Goal: Task Accomplishment & Management: Use online tool/utility

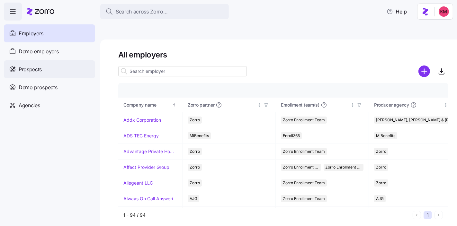
click at [47, 72] on div "Prospects" at bounding box center [49, 69] width 91 height 18
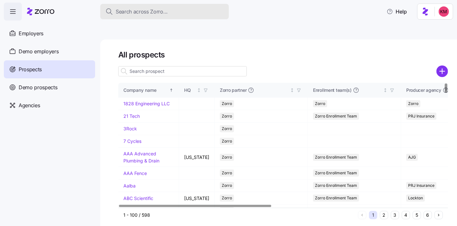
click at [165, 6] on button "Search across Zorro..." at bounding box center [164, 11] width 129 height 15
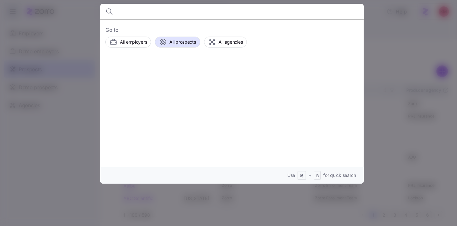
click at [164, 12] on input at bounding box center [200, 11] width 165 height 15
click at [394, 35] on div at bounding box center [228, 113] width 457 height 226
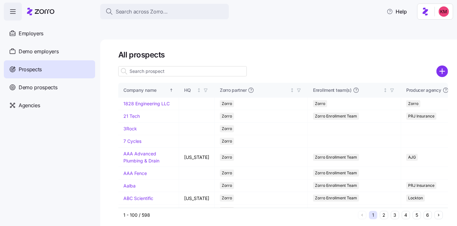
click at [166, 66] on input at bounding box center [182, 71] width 129 height 10
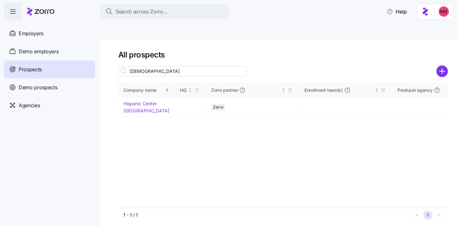
drag, startPoint x: 166, startPoint y: 55, endPoint x: 439, endPoint y: 55, distance: 273.1
click at [166, 66] on input "hispani" at bounding box center [182, 71] width 129 height 10
type input "hispani"
click at [142, 101] on link "Hispanic Center [GEOGRAPHIC_DATA]" at bounding box center [146, 107] width 46 height 13
click at [141, 101] on link "Hispanic Center [GEOGRAPHIC_DATA]" at bounding box center [146, 107] width 46 height 13
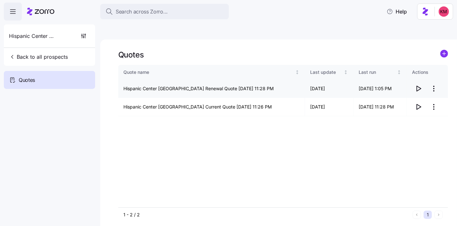
click at [421, 85] on icon "button" at bounding box center [418, 89] width 8 height 8
click at [417, 104] on icon "button" at bounding box center [419, 106] width 4 height 5
click at [432, 73] on html "Search across Zorro... Help Hispanic Center Lehigh Valley Back to all prospects…" at bounding box center [228, 143] width 457 height 287
click at [413, 89] on div "Edit quote" at bounding box center [407, 89] width 59 height 10
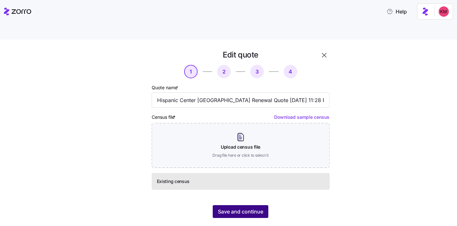
click at [237, 208] on span "Save and continue" at bounding box center [240, 212] width 45 height 8
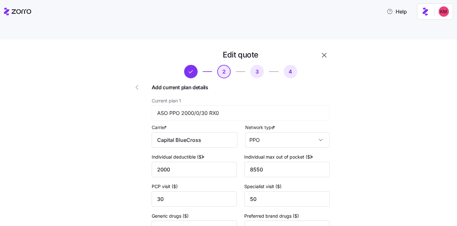
scroll to position [88, 0]
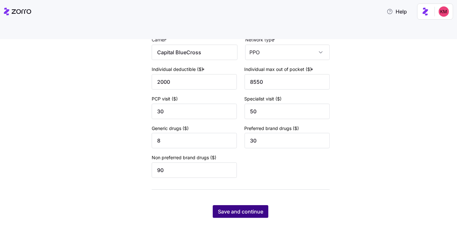
click at [246, 208] on span "Save and continue" at bounding box center [240, 212] width 45 height 8
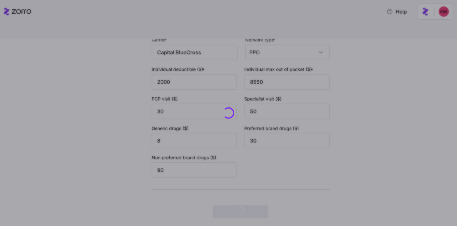
scroll to position [0, 0]
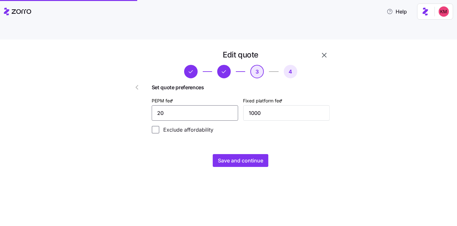
click at [193, 105] on input "20" at bounding box center [195, 112] width 86 height 15
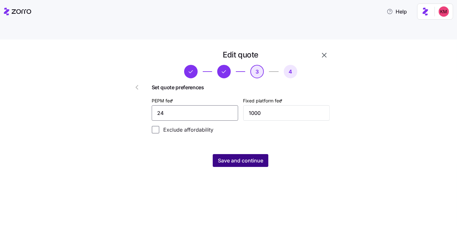
type input "24"
click at [232, 157] on span "Save and continue" at bounding box center [240, 161] width 45 height 8
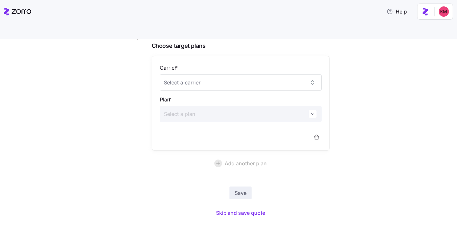
scroll to position [50, 0]
click at [239, 209] on span "Skip and save quote" at bounding box center [240, 213] width 49 height 8
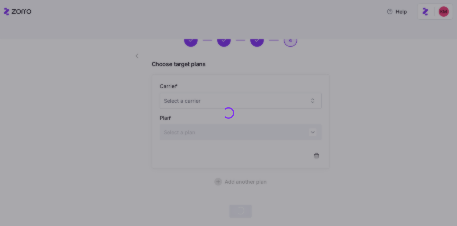
scroll to position [31, 0]
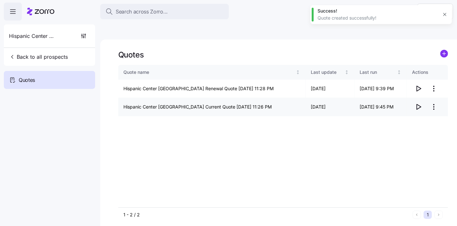
click at [418, 103] on icon "button" at bounding box center [418, 107] width 8 height 8
click at [419, 85] on icon "button" at bounding box center [418, 89] width 8 height 8
click at [435, 92] on html "Search across Zorro... Help Hispanic Center Lehigh Valley Back to all prospects…" at bounding box center [228, 143] width 457 height 287
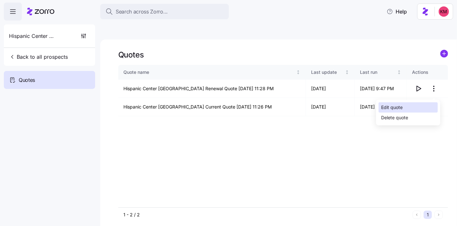
click at [420, 105] on div "Edit quote" at bounding box center [407, 107] width 59 height 10
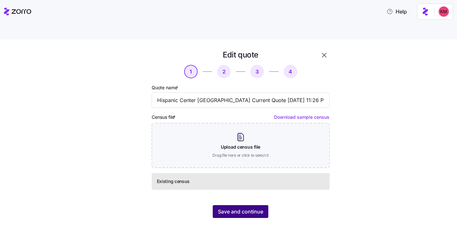
click at [240, 205] on button "Save and continue" at bounding box center [241, 211] width 56 height 13
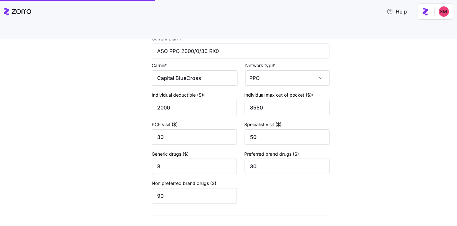
scroll to position [88, 0]
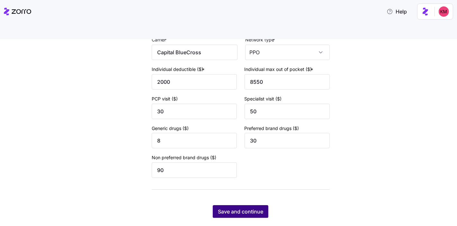
click at [244, 205] on button "Save and continue" at bounding box center [241, 211] width 56 height 13
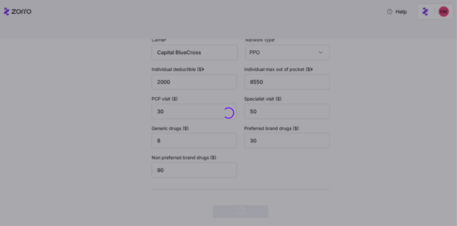
scroll to position [0, 0]
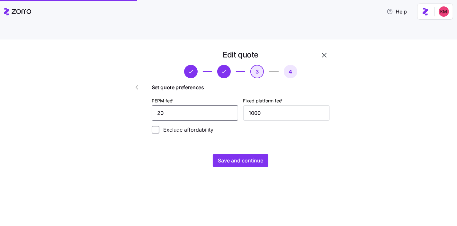
click at [195, 105] on input "20" at bounding box center [195, 112] width 86 height 15
type input "24"
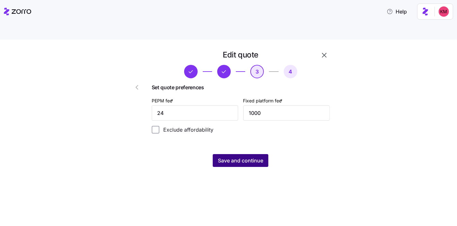
drag, startPoint x: 304, startPoint y: 143, endPoint x: 257, endPoint y: 148, distance: 46.8
click at [304, 154] on div "Save and continue" at bounding box center [241, 160] width 178 height 13
click at [251, 157] on span "Save and continue" at bounding box center [240, 161] width 45 height 8
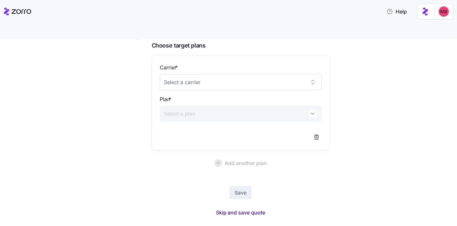
click at [236, 209] on span "Skip and save quote" at bounding box center [240, 213] width 49 height 8
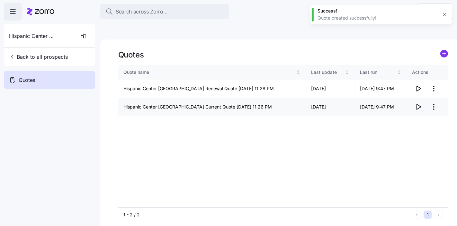
click at [418, 103] on icon "button" at bounding box center [418, 107] width 8 height 8
click at [420, 85] on icon "button" at bounding box center [418, 89] width 8 height 8
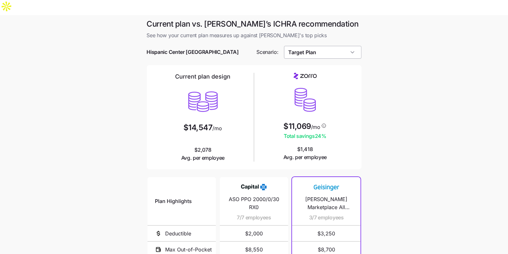
click at [320, 46] on input "Target Plan" at bounding box center [322, 52] width 77 height 13
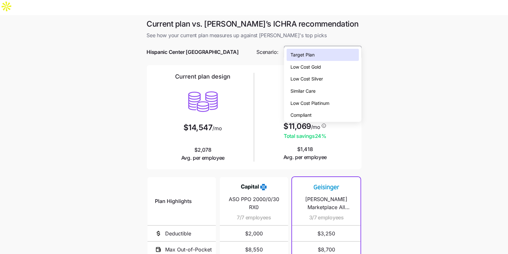
click at [323, 82] on span "Low Cost Silver" at bounding box center [306, 79] width 32 height 7
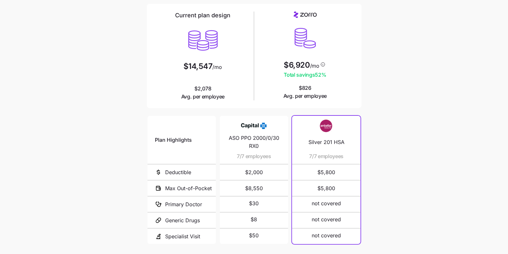
scroll to position [27, 0]
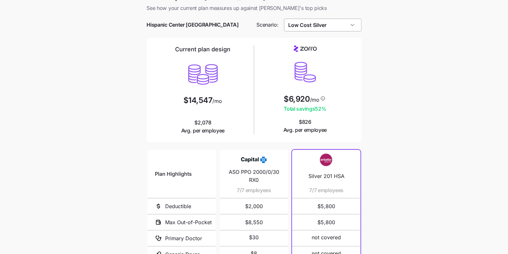
click at [325, 19] on input "Low Cost Silver" at bounding box center [322, 25] width 77 height 13
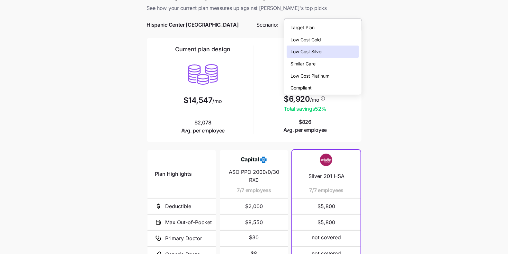
click at [328, 40] on div "Low Cost Gold" at bounding box center [323, 40] width 72 height 12
type input "Low Cost Gold"
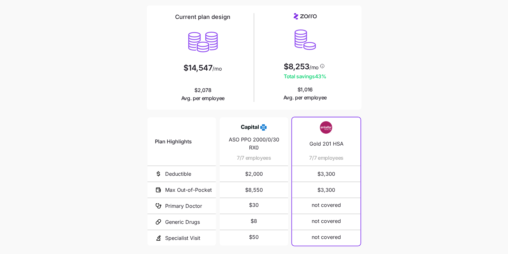
scroll to position [96, 0]
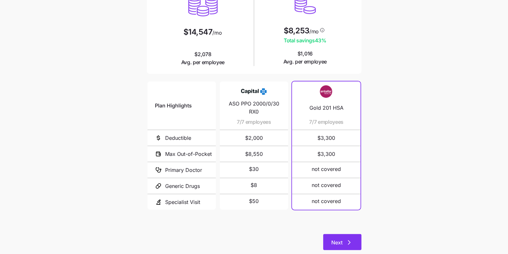
click at [340, 235] on button "Next" at bounding box center [342, 243] width 38 height 16
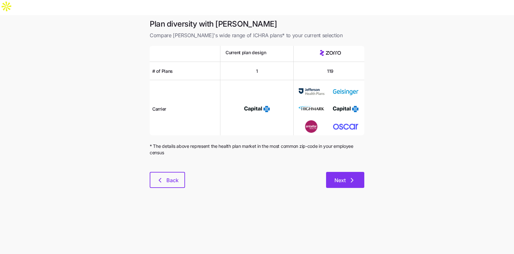
click at [345, 172] on button "Next" at bounding box center [345, 180] width 38 height 16
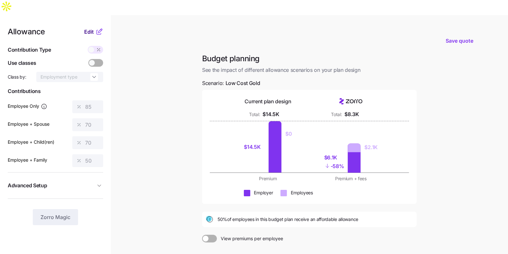
click at [91, 28] on span "Edit" at bounding box center [89, 32] width 10 height 8
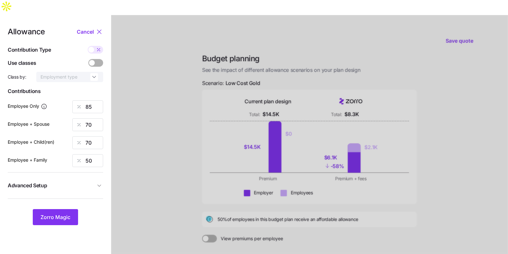
click at [94, 99] on div "Allowance Cancel Contribution Type Use classes Class by: Employment type Contri…" at bounding box center [55, 127] width 95 height 198
click at [93, 101] on input "85" at bounding box center [87, 107] width 31 height 13
type input "100"
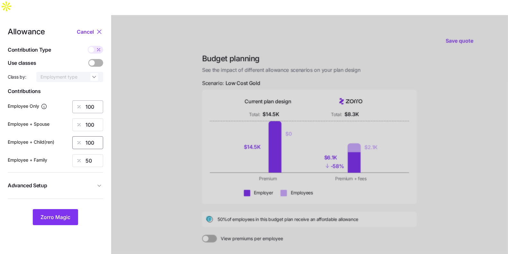
type input "100"
drag, startPoint x: 98, startPoint y: 161, endPoint x: 95, endPoint y: 173, distance: 12.2
click at [97, 161] on div "Allowance Cancel Contribution Type Use classes Class by: Employment type Contri…" at bounding box center [55, 127] width 95 height 198
click at [95, 182] on span "Advanced Setup" at bounding box center [52, 186] width 88 height 8
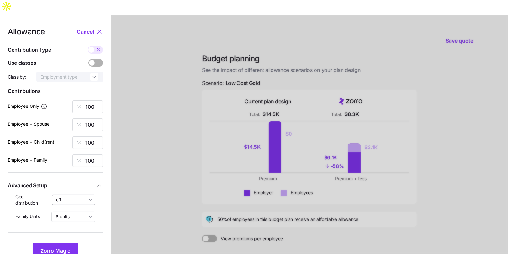
click at [77, 195] on input "off" at bounding box center [74, 200] width 44 height 10
click at [76, 222] on span "By state (1)" at bounding box center [70, 222] width 24 height 7
type input "By state (1)"
click at [60, 247] on span "Zorro Magic" at bounding box center [55, 251] width 30 height 8
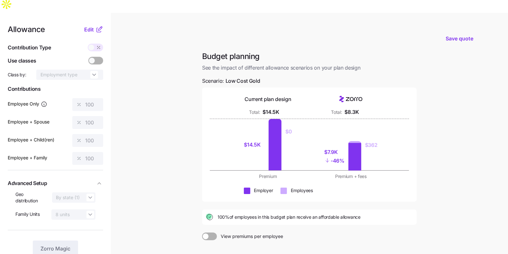
scroll to position [61, 0]
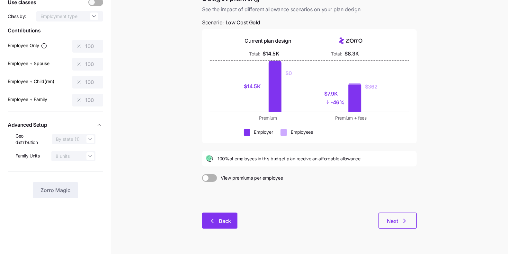
click at [206, 213] on button "Back" at bounding box center [219, 221] width 35 height 16
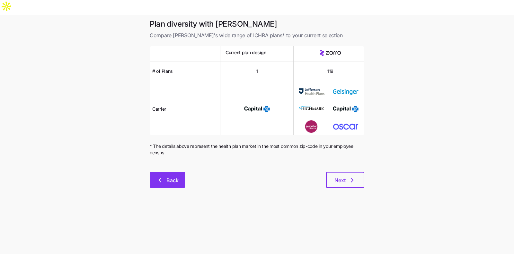
click at [173, 177] on span "Back" at bounding box center [172, 181] width 12 height 8
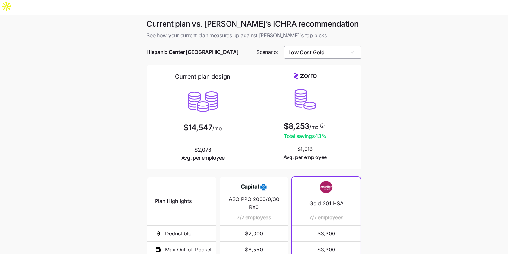
click at [323, 46] on input "Low Cost Gold" at bounding box center [322, 52] width 77 height 13
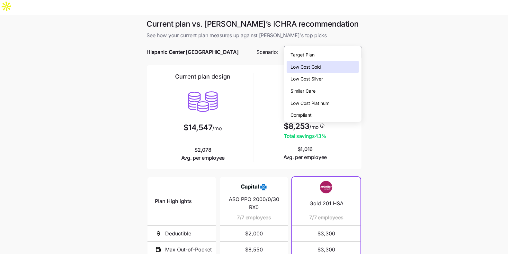
click at [326, 85] on div "Similar Care" at bounding box center [323, 91] width 72 height 12
type input "Similar Care"
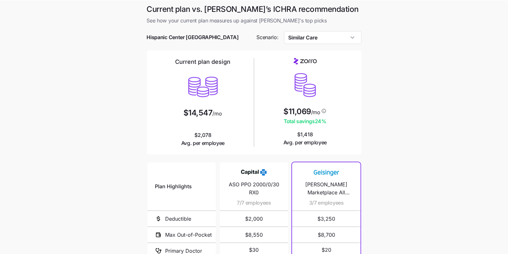
scroll to position [96, 0]
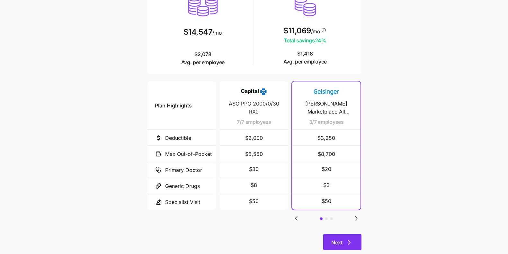
click at [345, 239] on icon "button" at bounding box center [349, 243] width 8 height 8
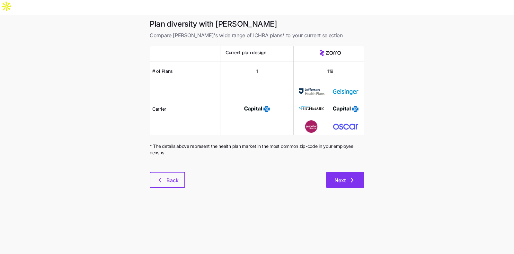
click at [352, 172] on button "Next" at bounding box center [345, 180] width 38 height 16
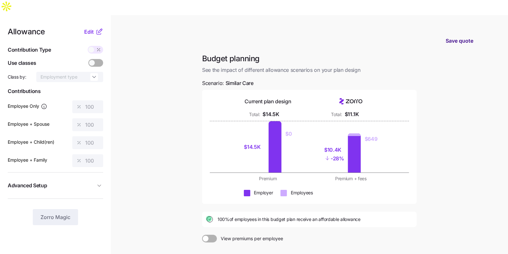
click at [457, 37] on span "Save quote" at bounding box center [460, 41] width 28 height 8
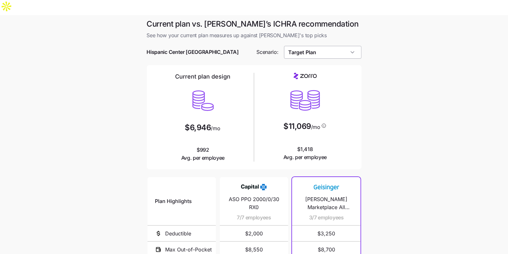
click at [318, 46] on input "Target Plan" at bounding box center [322, 52] width 77 height 13
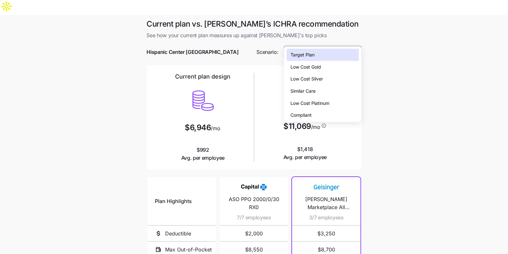
click at [326, 74] on div "Low Cost Silver" at bounding box center [323, 79] width 72 height 12
type input "Low Cost Silver"
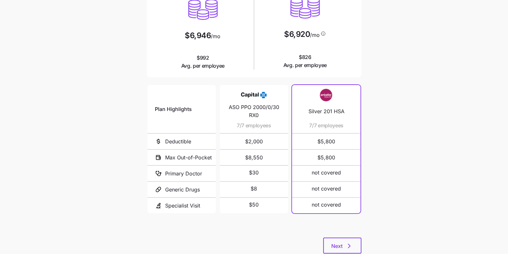
scroll to position [93, 0]
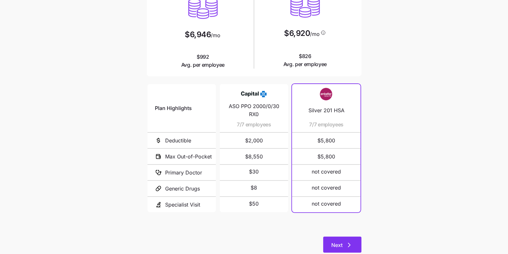
click at [347, 242] on icon "button" at bounding box center [349, 246] width 8 height 8
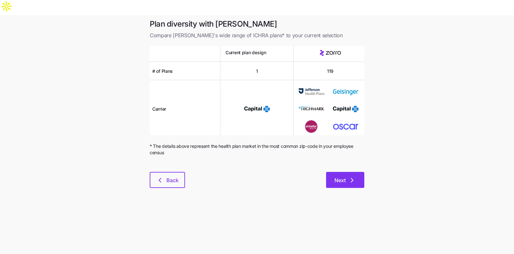
click at [346, 177] on span "Next" at bounding box center [345, 181] width 22 height 8
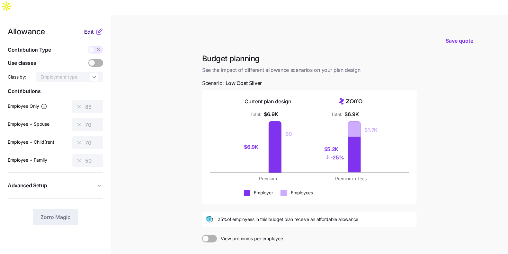
click at [88, 28] on span "Edit" at bounding box center [89, 32] width 10 height 8
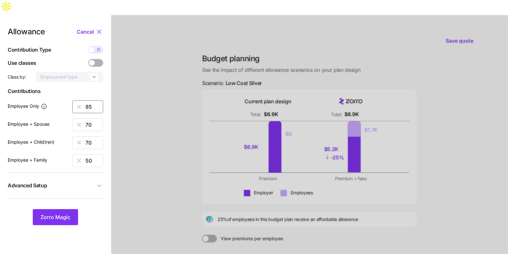
click at [86, 101] on input "85" at bounding box center [87, 107] width 31 height 13
type input "1"
type input "100"
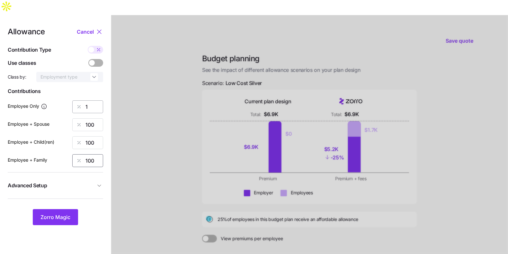
type input "100"
click at [94, 101] on input "1" at bounding box center [87, 107] width 31 height 13
type input "100"
click at [74, 182] on span "Advanced Setup" at bounding box center [52, 186] width 88 height 8
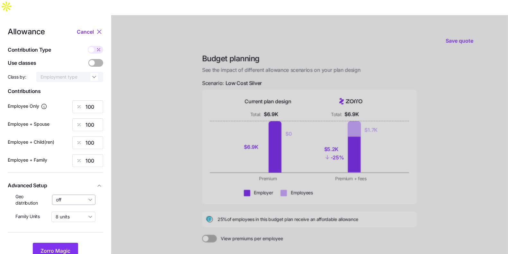
click at [69, 195] on input "off" at bounding box center [74, 200] width 44 height 10
click at [71, 219] on span "By state (1)" at bounding box center [70, 222] width 24 height 7
type input "By state (1)"
click at [64, 247] on span "Zorro Magic" at bounding box center [55, 251] width 30 height 8
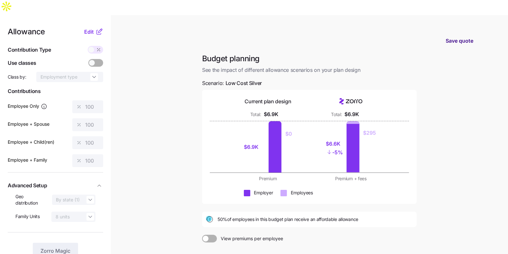
click at [457, 32] on button "Save quote" at bounding box center [459, 41] width 38 height 18
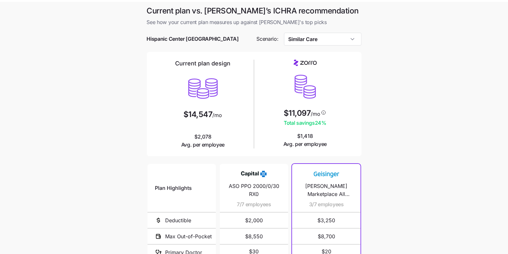
scroll to position [96, 0]
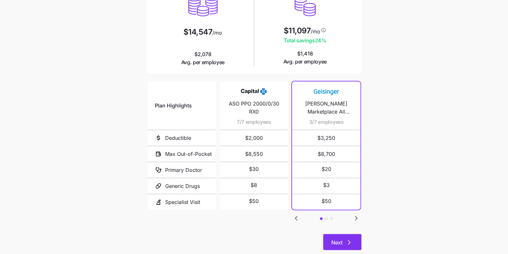
click at [345, 239] on span "Next" at bounding box center [343, 243] width 22 height 8
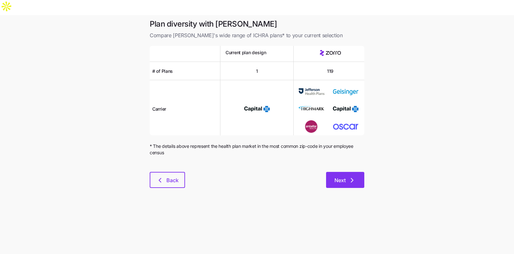
click at [336, 177] on span "Next" at bounding box center [339, 181] width 11 height 8
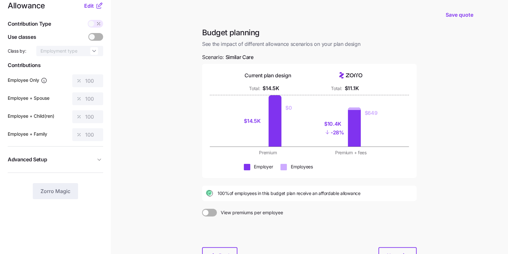
scroll to position [61, 0]
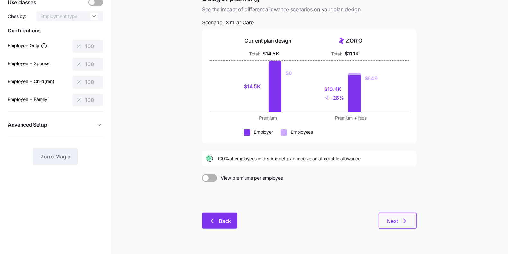
click at [222, 218] on span "Back" at bounding box center [225, 222] width 12 height 8
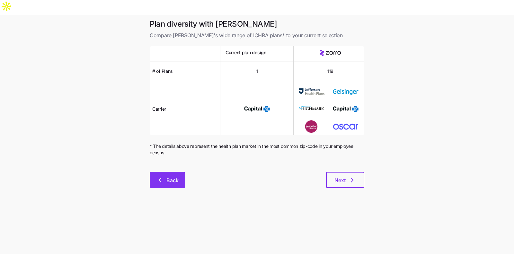
click at [177, 172] on button "Back" at bounding box center [167, 180] width 35 height 16
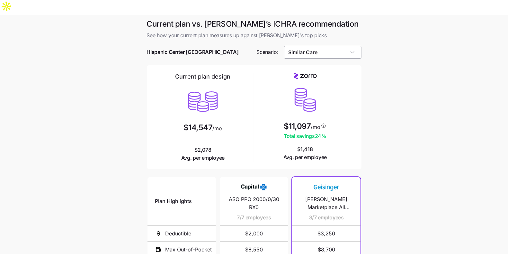
click at [315, 46] on input "Similar Care" at bounding box center [322, 52] width 77 height 13
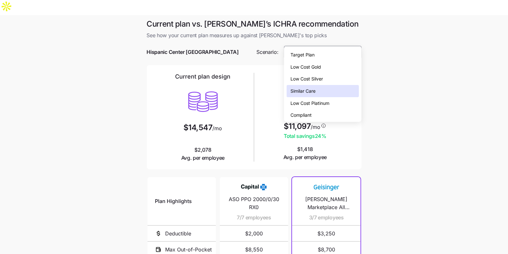
click at [312, 66] on span "Low Cost Gold" at bounding box center [305, 67] width 31 height 7
type input "Low Cost Gold"
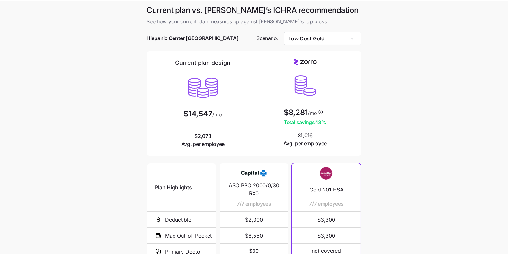
scroll to position [96, 0]
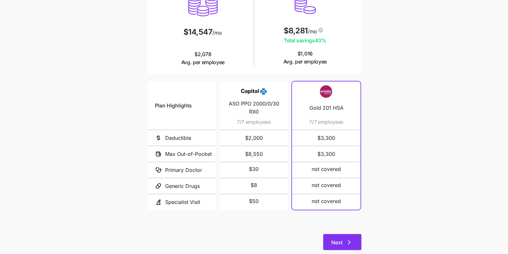
click at [345, 239] on icon "button" at bounding box center [349, 243] width 8 height 8
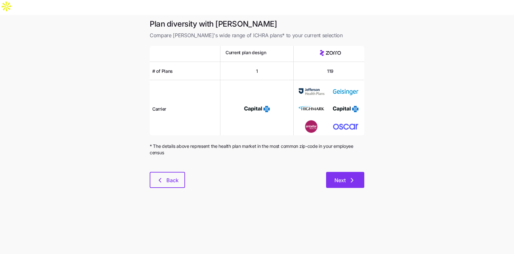
click at [341, 177] on span "Next" at bounding box center [339, 181] width 11 height 8
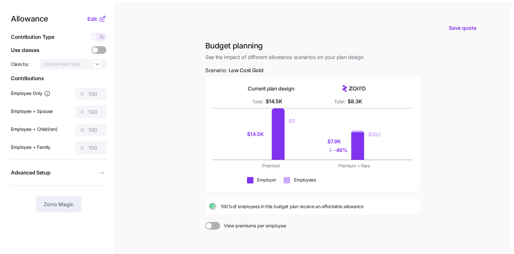
scroll to position [11, 0]
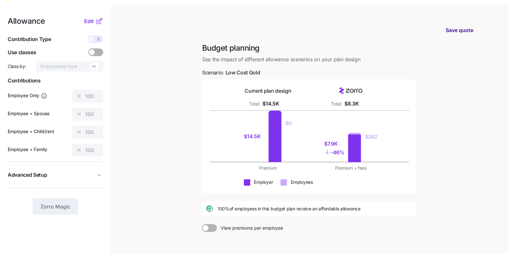
click at [456, 26] on span "Save quote" at bounding box center [460, 30] width 28 height 8
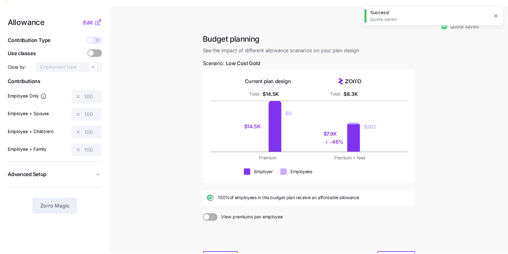
scroll to position [0, 0]
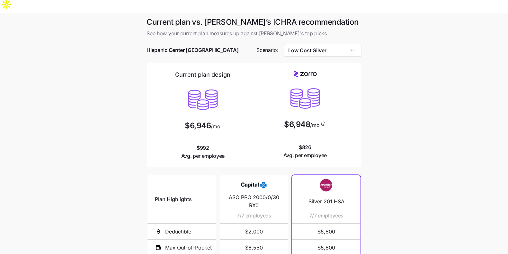
scroll to position [96, 0]
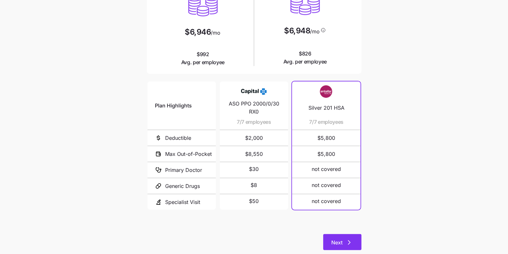
click at [340, 239] on span "Next" at bounding box center [337, 243] width 11 height 8
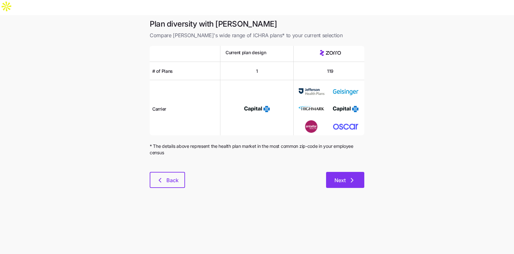
click at [338, 172] on button "Next" at bounding box center [345, 180] width 38 height 16
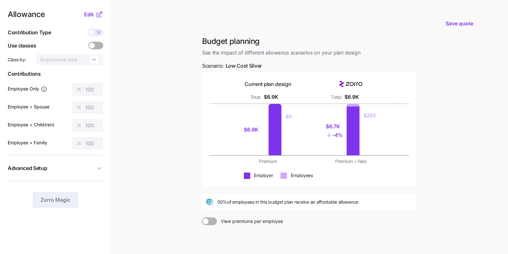
scroll to position [61, 0]
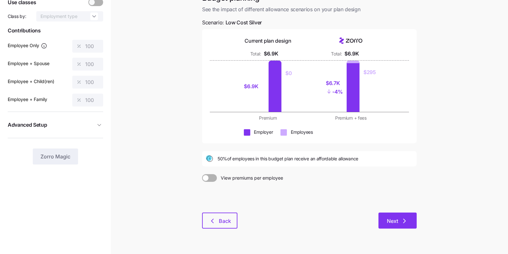
click at [400, 218] on span "Next" at bounding box center [398, 222] width 22 height 8
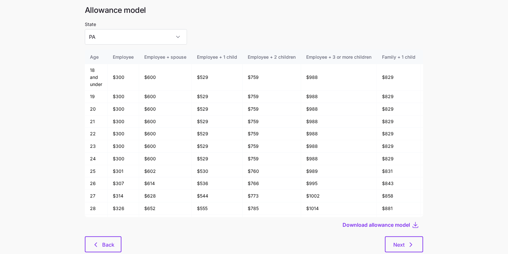
scroll to position [34, 0]
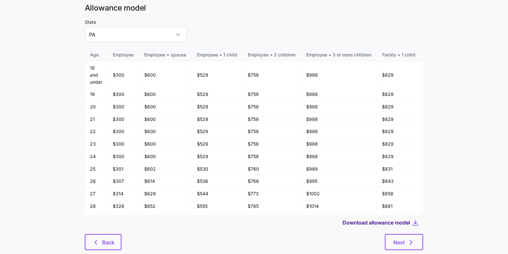
click at [390, 219] on span "Download allowance model" at bounding box center [376, 223] width 67 height 8
click at [88, 235] on button "Back" at bounding box center [103, 243] width 37 height 16
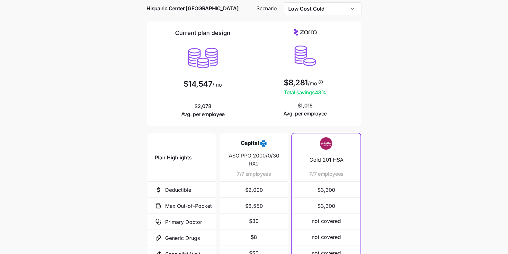
scroll to position [96, 0]
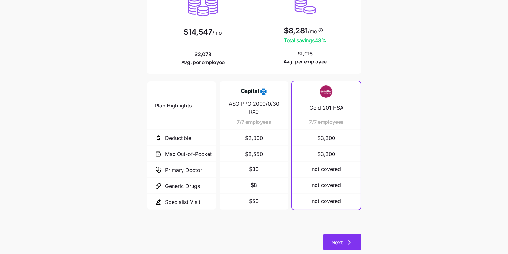
click at [347, 235] on button "Next" at bounding box center [342, 243] width 38 height 16
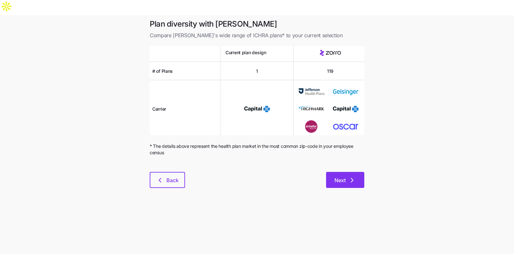
click at [341, 177] on span "Next" at bounding box center [339, 181] width 11 height 8
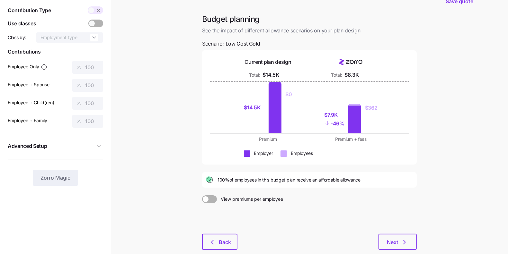
scroll to position [61, 0]
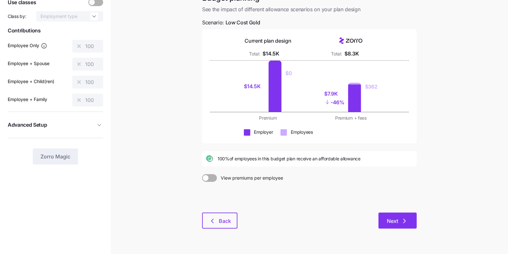
click at [399, 218] on span "Next" at bounding box center [398, 222] width 22 height 8
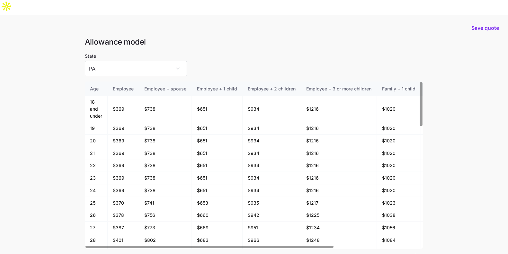
drag, startPoint x: 377, startPoint y: 242, endPoint x: 373, endPoint y: 243, distance: 3.4
click at [377, 253] on span "Download allowance model" at bounding box center [376, 257] width 67 height 8
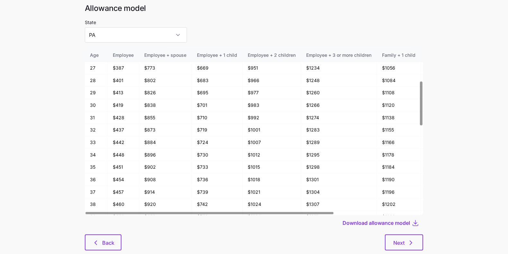
scroll to position [34, 0]
click at [85, 235] on button "Back" at bounding box center [103, 243] width 37 height 16
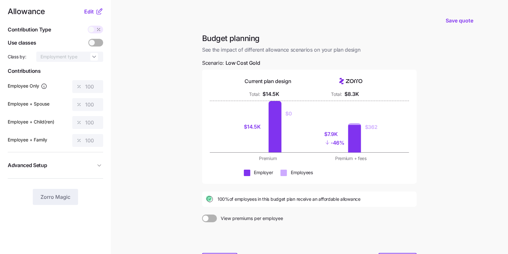
scroll to position [61, 0]
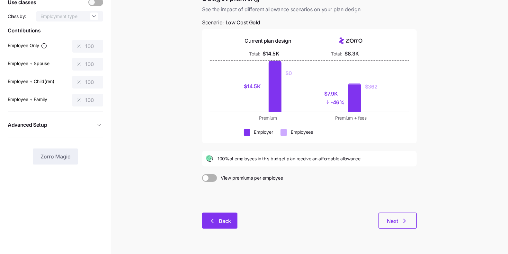
click at [221, 218] on span "Back" at bounding box center [225, 222] width 12 height 8
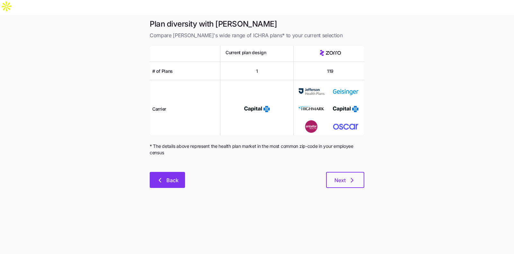
click at [171, 172] on button "Back" at bounding box center [167, 180] width 35 height 16
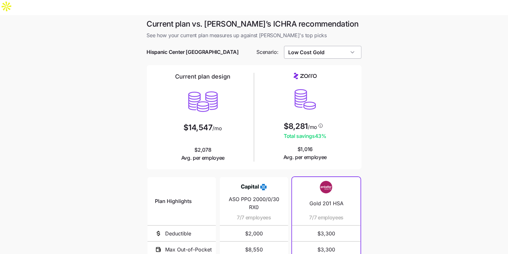
click at [328, 46] on input "Low Cost Gold" at bounding box center [322, 52] width 77 height 13
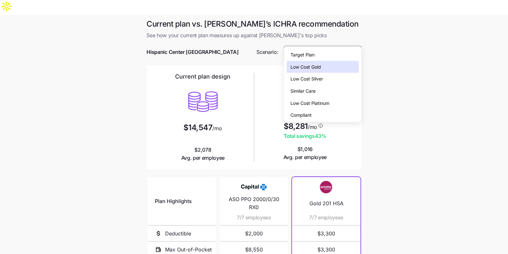
click at [322, 91] on div "Similar Care" at bounding box center [323, 91] width 72 height 12
type input "Similar Care"
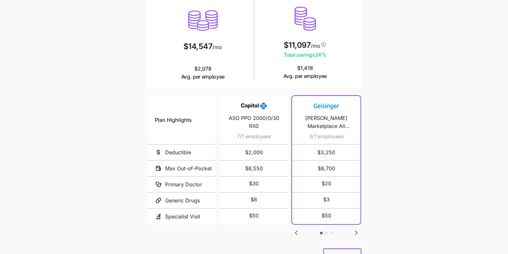
scroll to position [96, 0]
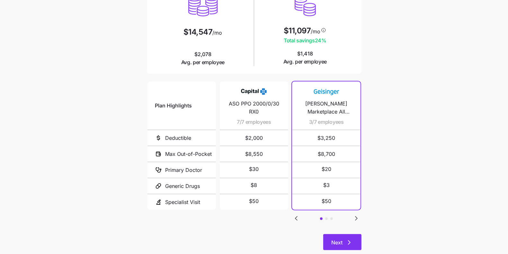
drag, startPoint x: 359, startPoint y: 221, endPoint x: 356, endPoint y: 225, distance: 5.2
click at [359, 235] on button "Next" at bounding box center [342, 243] width 38 height 16
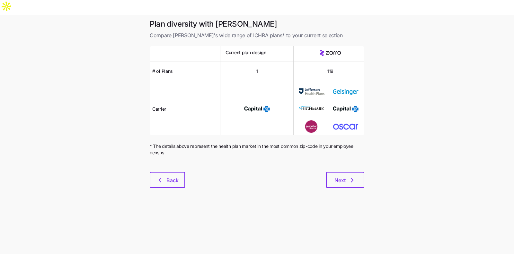
click at [350, 181] on main "Plan diversity with Zorro Compare Zorro's wide range of ICHRA plans* to your cu…" at bounding box center [257, 142] width 514 height 254
click at [346, 177] on span "Next" at bounding box center [345, 181] width 22 height 8
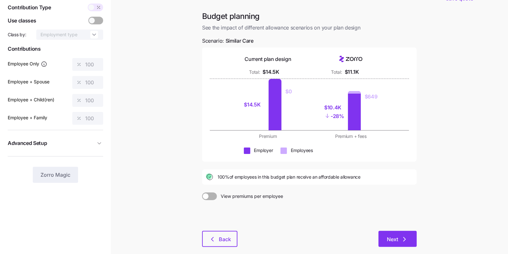
scroll to position [61, 0]
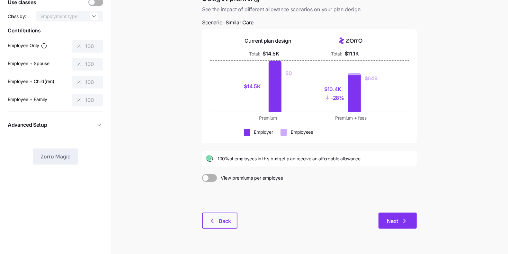
click at [395, 213] on button "Next" at bounding box center [397, 221] width 38 height 16
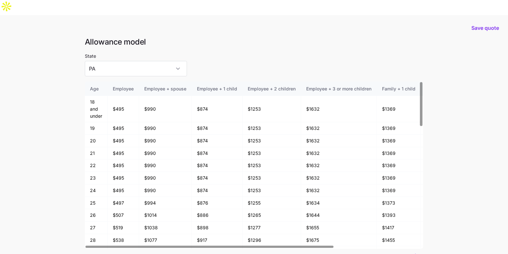
click at [384, 253] on span "Download allowance model" at bounding box center [376, 257] width 67 height 8
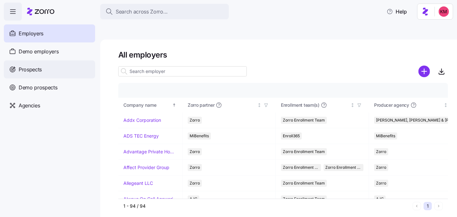
click at [79, 64] on div "Prospects" at bounding box center [49, 69] width 91 height 18
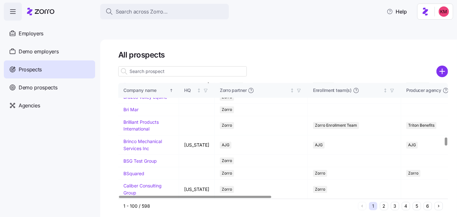
scroll to position [1495, 0]
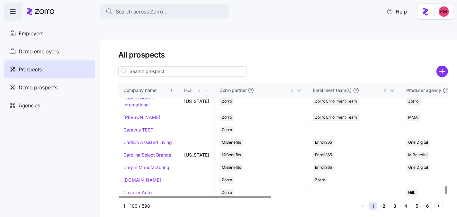
click at [148, 66] on input at bounding box center [182, 71] width 129 height 10
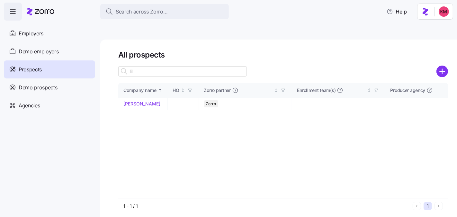
scroll to position [0, 0]
type input "lil"
click at [138, 101] on link "[PERSON_NAME]" at bounding box center [141, 103] width 37 height 5
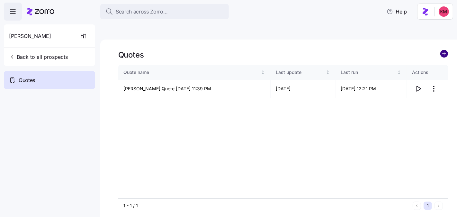
click at [443, 50] on circle "add icon" at bounding box center [443, 53] width 7 height 7
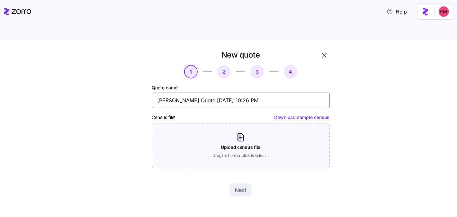
click at [183, 93] on input "Lillie Pearl Quote 08/29/2025 10:26 PM" at bounding box center [241, 100] width 178 height 15
type input "Lillie Pearl Renewal Quote 08/29/2025 10:26 PM"
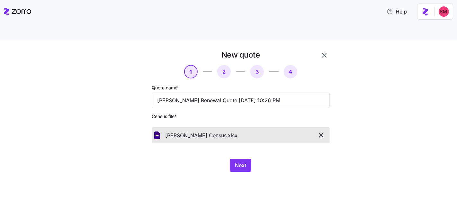
click at [306, 179] on div "New quote 1 2 3 4 Quote name * Lillie Pearl Renewal Quote 08/29/2025 10:26 PM C…" at bounding box center [228, 136] width 457 height 192
click at [233, 159] on button "Next" at bounding box center [241, 165] width 22 height 13
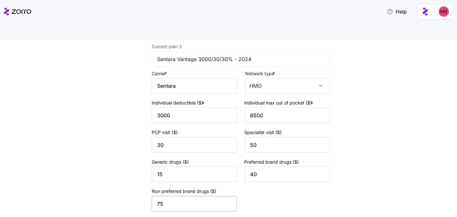
scroll to position [470, 0]
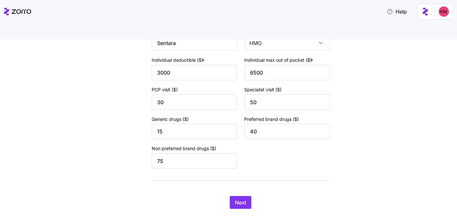
click at [239, 199] on span "Next" at bounding box center [240, 203] width 11 height 8
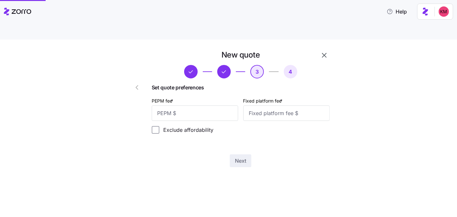
scroll to position [0, 0]
click at [198, 105] on input "PEPM fee *" at bounding box center [195, 112] width 86 height 15
type input "25"
type input "1000"
click at [232, 154] on button "Next" at bounding box center [241, 160] width 22 height 13
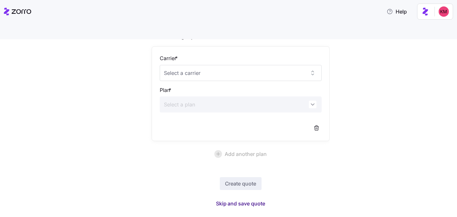
click at [229, 200] on span "Skip and save quote" at bounding box center [240, 204] width 49 height 8
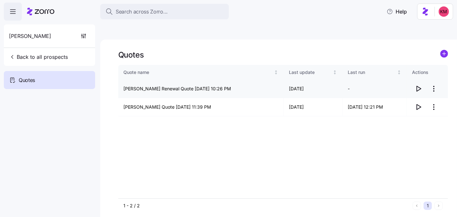
click at [419, 83] on span "button" at bounding box center [418, 89] width 12 height 12
click at [414, 103] on icon "button" at bounding box center [418, 107] width 8 height 8
click at [57, 50] on button "Back to all prospects" at bounding box center [38, 56] width 64 height 13
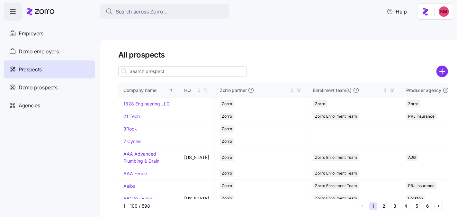
click at [176, 66] on input at bounding box center [182, 71] width 129 height 10
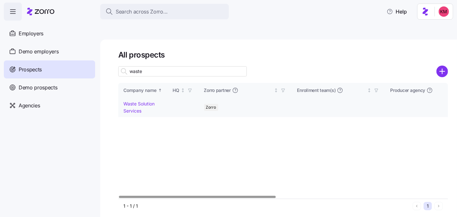
type input "waste"
click at [125, 101] on link "Waste Solution Services" at bounding box center [138, 107] width 31 height 13
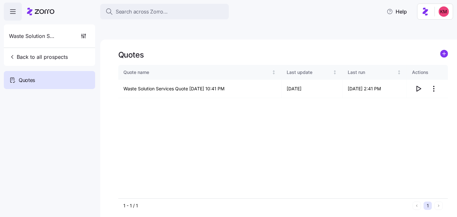
click at [412, 109] on div "Quote name Last update Last run Actions Waste Solution Services Quote 08/06/202…" at bounding box center [283, 131] width 330 height 133
click at [417, 85] on icon "button" at bounding box center [418, 89] width 8 height 8
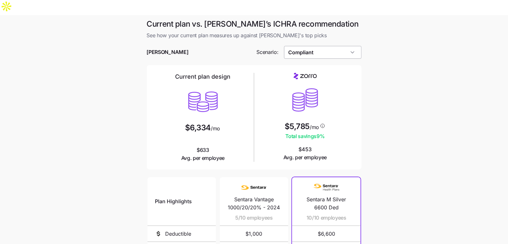
click at [347, 46] on input "Compliant" at bounding box center [322, 52] width 77 height 13
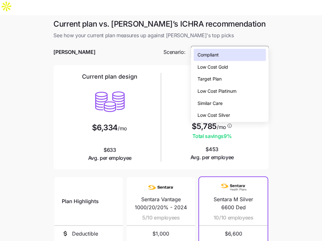
click at [236, 117] on div "Low Cost Silver" at bounding box center [229, 115] width 72 height 12
type input "Low Cost Silver"
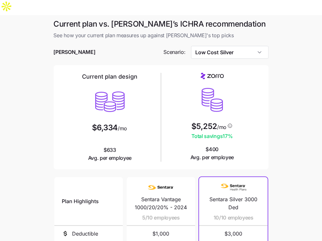
click at [286, 67] on main "Current plan vs. [PERSON_NAME]’s ICHRA recommendation See how your current plan…" at bounding box center [161, 190] width 322 height 351
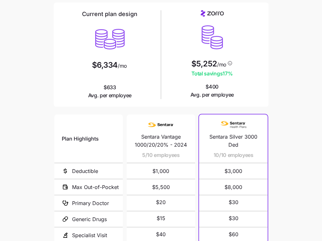
scroll to position [109, 0]
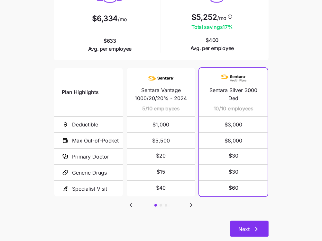
click at [255, 226] on icon "button" at bounding box center [256, 230] width 8 height 8
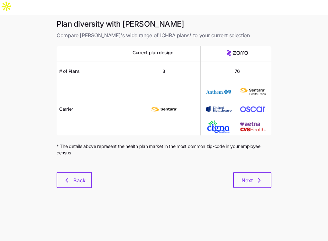
click at [254, 174] on div "Plan diversity with Zorro Compare [PERSON_NAME]'s wide range of ICHRA plans* to…" at bounding box center [163, 107] width 225 height 177
click at [254, 177] on span "Next" at bounding box center [252, 181] width 22 height 8
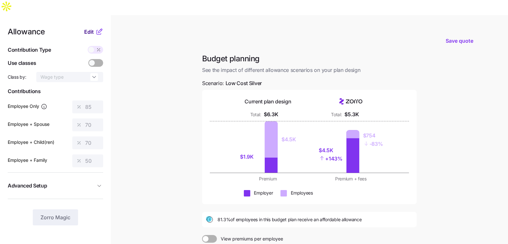
click at [88, 28] on span "Edit" at bounding box center [89, 32] width 10 height 8
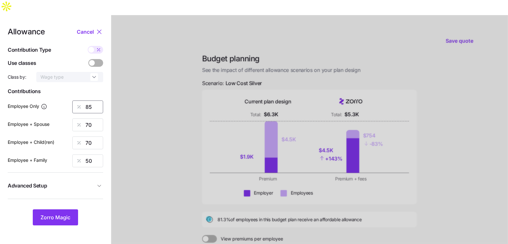
click at [101, 101] on input "85" at bounding box center [87, 107] width 31 height 13
type input "38"
click at [98, 119] on input "70" at bounding box center [87, 125] width 31 height 13
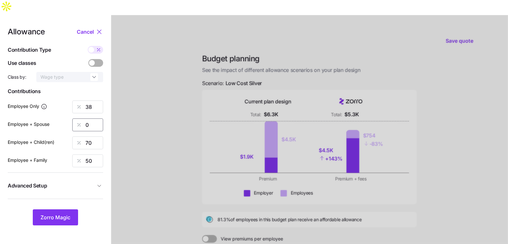
type input "0"
type input "17"
type input "0"
click at [56, 182] on span "Advanced Setup" at bounding box center [52, 186] width 88 height 8
click at [65, 212] on input "8 units" at bounding box center [73, 217] width 44 height 10
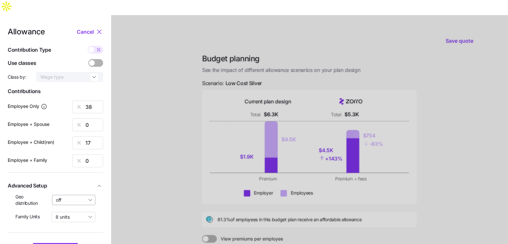
click at [66, 195] on input "off" at bounding box center [74, 200] width 44 height 10
click at [69, 223] on span "By state (1)" at bounding box center [70, 222] width 24 height 7
type input "By state (1)"
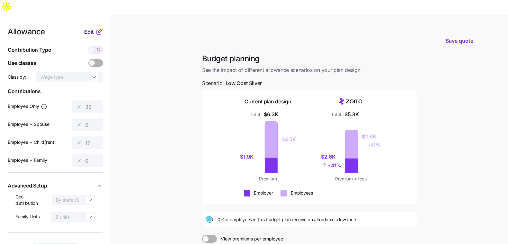
click at [89, 28] on span "Edit" at bounding box center [89, 32] width 10 height 8
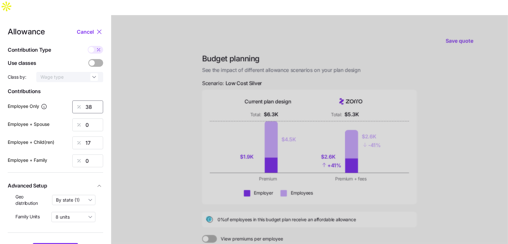
click at [97, 101] on input "38" at bounding box center [87, 107] width 31 height 13
type input "30"
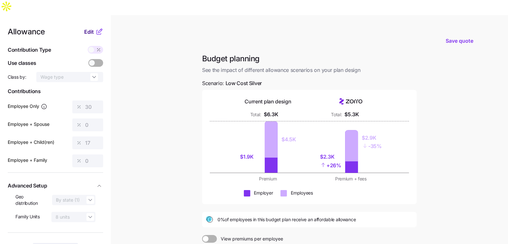
click at [86, 28] on span "Edit" at bounding box center [89, 32] width 10 height 8
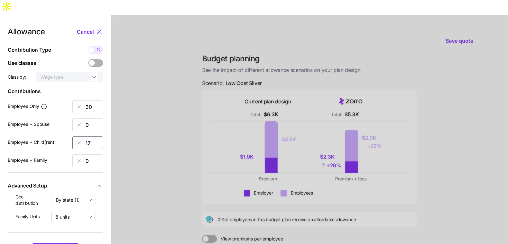
click at [92, 137] on input "17" at bounding box center [87, 143] width 31 height 13
type input "2"
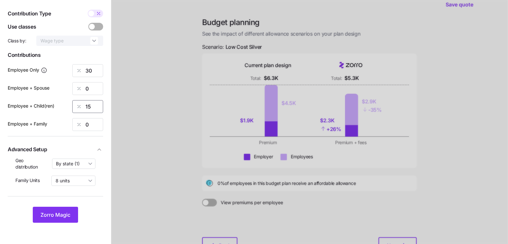
scroll to position [40, 0]
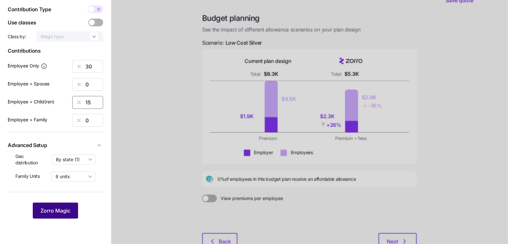
type input "15"
click at [59, 203] on button "Zorro Magic" at bounding box center [55, 211] width 45 height 16
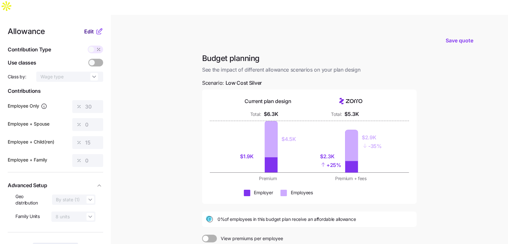
scroll to position [0, 0]
click at [93, 28] on span "Edit" at bounding box center [89, 32] width 10 height 8
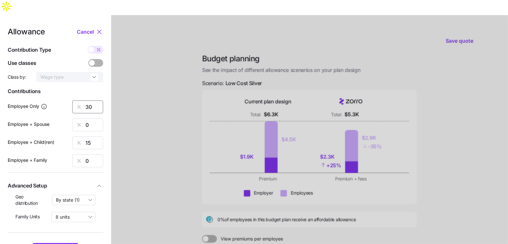
click at [95, 101] on input "30" at bounding box center [87, 107] width 31 height 13
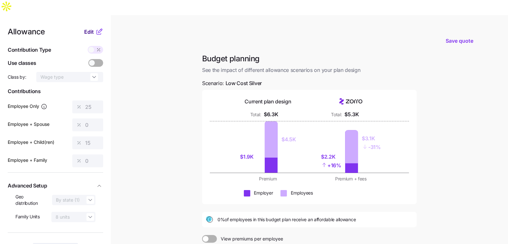
click at [93, 28] on span "Edit" at bounding box center [89, 32] width 10 height 8
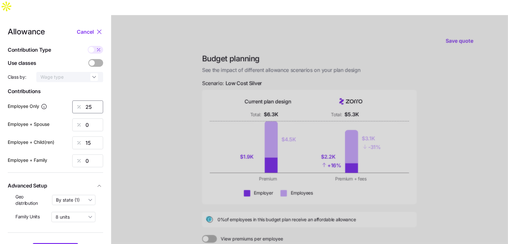
click at [93, 101] on input "25" at bounding box center [87, 107] width 31 height 13
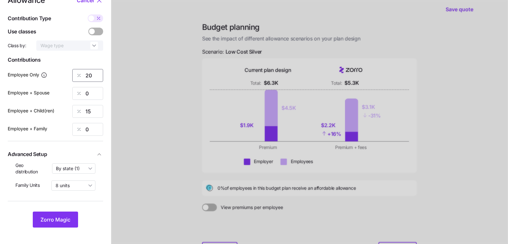
scroll to position [64, 0]
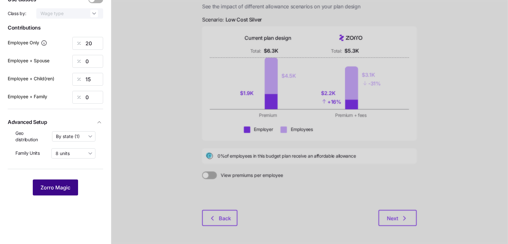
click at [45, 180] on button "Zorro Magic" at bounding box center [55, 188] width 45 height 16
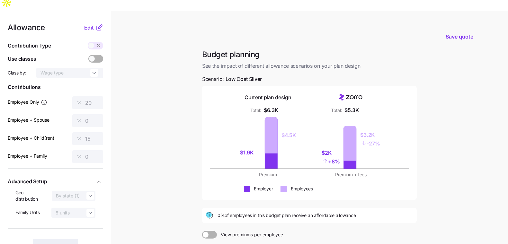
scroll to position [0, 0]
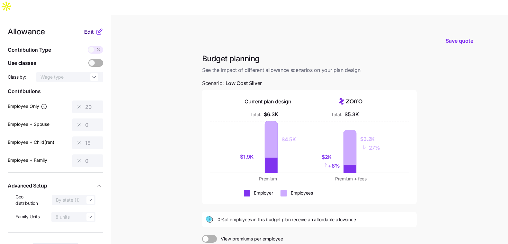
click at [88, 28] on span "Edit" at bounding box center [89, 32] width 10 height 8
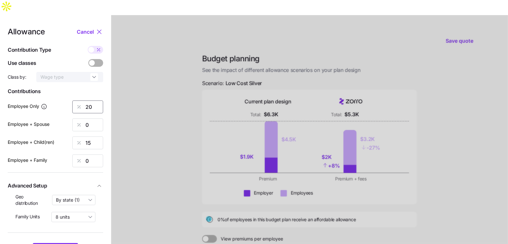
click at [98, 101] on input "20" at bounding box center [87, 107] width 31 height 13
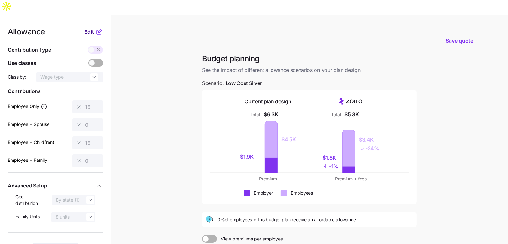
click at [89, 28] on span "Edit" at bounding box center [89, 32] width 10 height 8
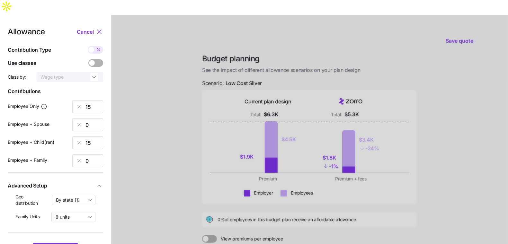
click at [92, 47] on span at bounding box center [91, 50] width 6 height 6
click at [88, 46] on input "checkbox" at bounding box center [88, 46] width 0 height 0
type input "51"
type input "99"
click at [92, 48] on icon at bounding box center [92, 50] width 0 height 4
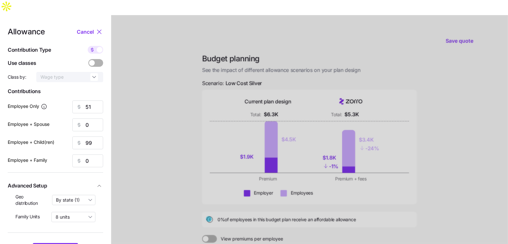
click at [88, 46] on input "checkbox" at bounding box center [88, 46] width 0 height 0
type input "15"
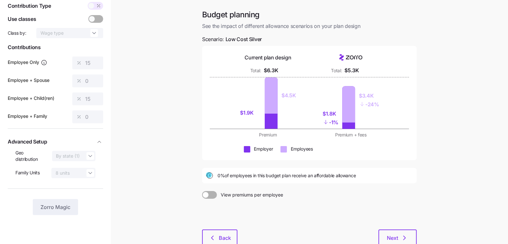
scroll to position [69, 0]
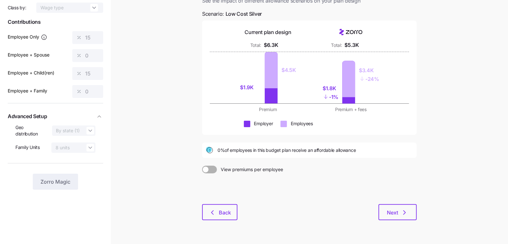
click at [396, 186] on div at bounding box center [309, 189] width 215 height 31
click at [396, 204] on button "Next" at bounding box center [397, 212] width 38 height 16
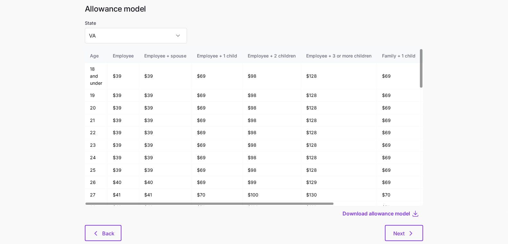
scroll to position [34, 0]
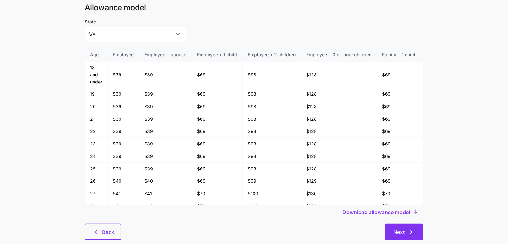
click at [401, 228] on span "Next" at bounding box center [398, 232] width 11 height 8
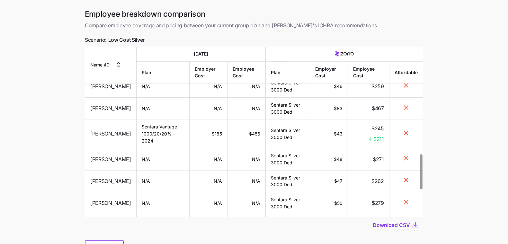
scroll to position [661, 0]
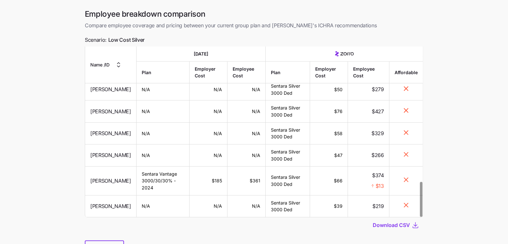
drag, startPoint x: 40, startPoint y: 182, endPoint x: 54, endPoint y: 194, distance: 18.3
click at [40, 182] on main "Save quote Employee breakdown comparison Compare employee coverage and pricing …" at bounding box center [254, 127] width 508 height 297
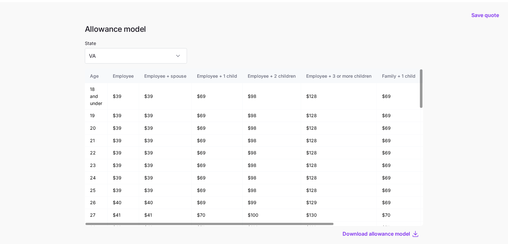
scroll to position [34, 0]
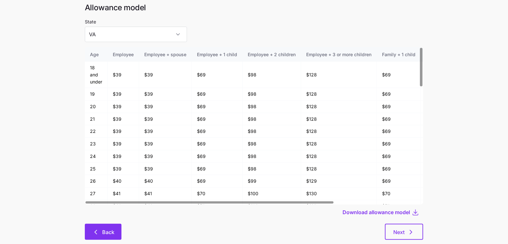
click at [105, 224] on button "Back" at bounding box center [103, 232] width 37 height 16
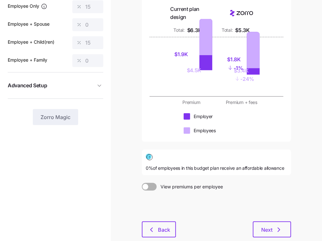
scroll to position [122, 0]
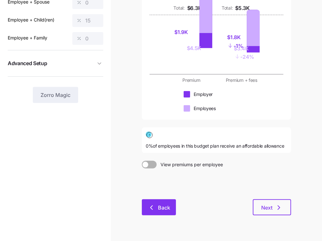
click at [156, 204] on span "Back" at bounding box center [158, 208] width 17 height 8
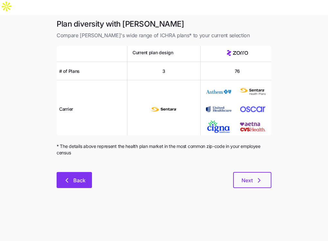
click at [62, 172] on button "Back" at bounding box center [74, 180] width 35 height 16
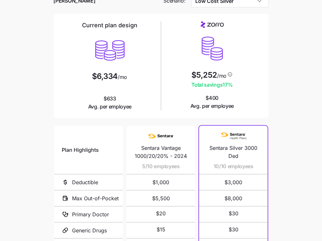
scroll to position [109, 0]
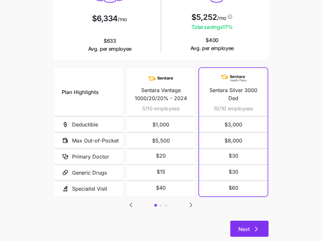
click at [253, 226] on icon "button" at bounding box center [256, 230] width 8 height 8
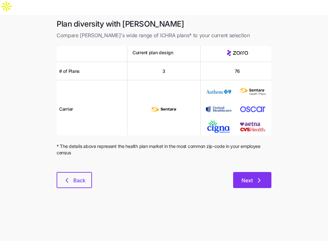
click at [258, 177] on icon "button" at bounding box center [259, 181] width 8 height 8
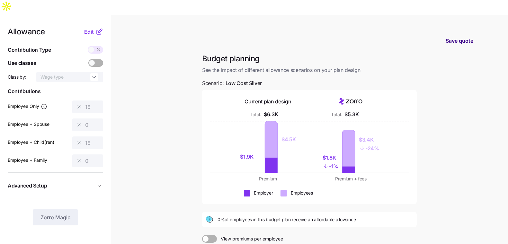
click at [469, 37] on span "Save quote" at bounding box center [460, 41] width 28 height 8
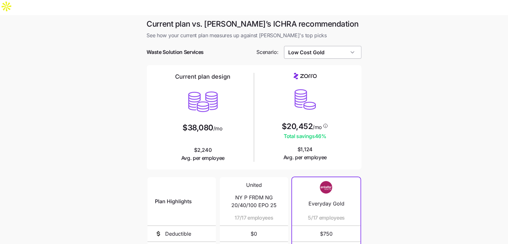
click at [346, 46] on input "Low Cost Gold" at bounding box center [322, 52] width 77 height 13
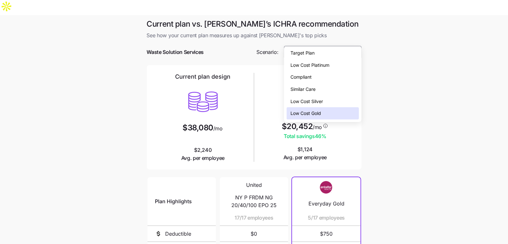
click at [316, 102] on span "Low Cost Silver" at bounding box center [306, 101] width 32 height 7
type input "Low Cost Silver"
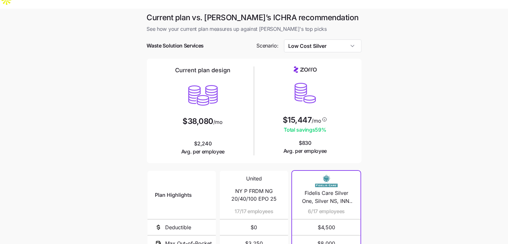
scroll to position [2, 0]
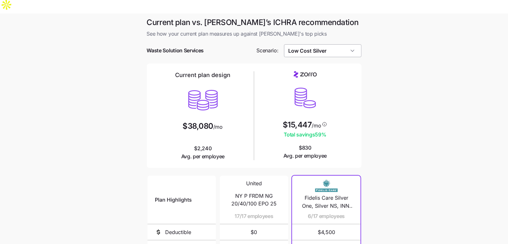
click at [335, 44] on input "Low Cost Silver" at bounding box center [322, 50] width 77 height 13
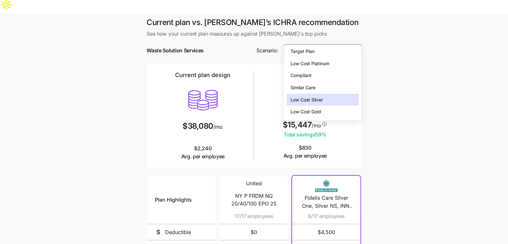
click at [447, 69] on main "Current plan vs. [PERSON_NAME]’s ICHRA recommendation See how your current plan…" at bounding box center [254, 188] width 508 height 351
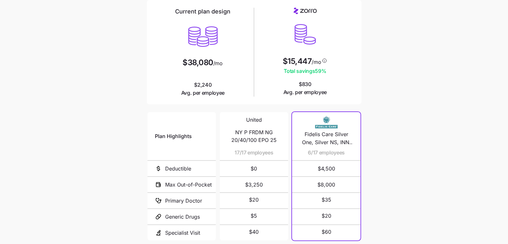
scroll to position [97, 0]
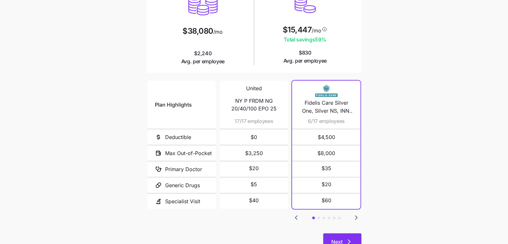
click at [357, 234] on button "Next" at bounding box center [342, 242] width 38 height 16
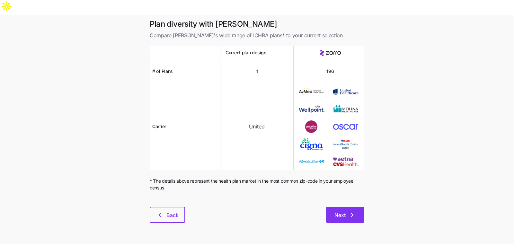
click at [340, 207] on button "Next" at bounding box center [345, 215] width 38 height 16
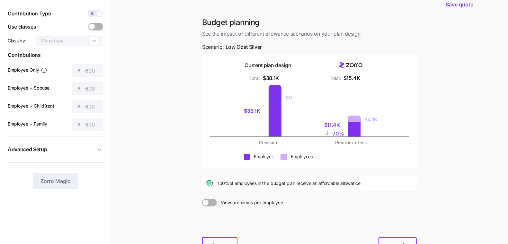
scroll to position [27, 0]
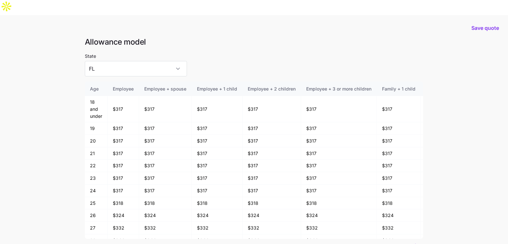
click at [388, 243] on span "Download allowance model" at bounding box center [376, 247] width 67 height 8
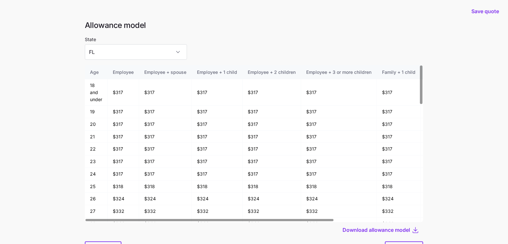
scroll to position [34, 0]
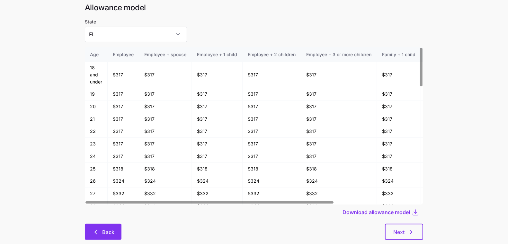
click at [108, 228] on span "Back" at bounding box center [108, 232] width 12 height 8
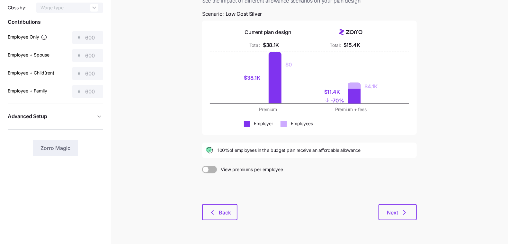
scroll to position [71, 0]
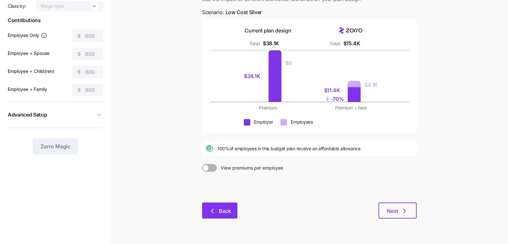
click at [214, 207] on icon "button" at bounding box center [213, 211] width 8 height 8
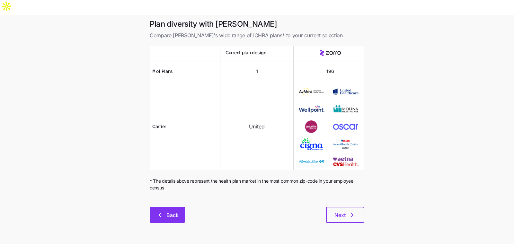
click at [165, 211] on span "Back" at bounding box center [167, 215] width 19 height 8
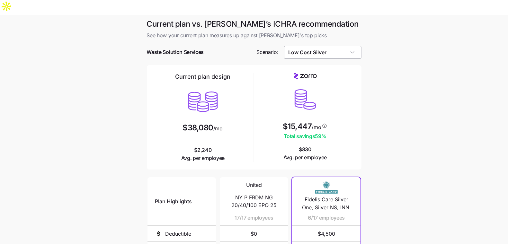
click at [314, 46] on input "Low Cost Silver" at bounding box center [322, 52] width 77 height 13
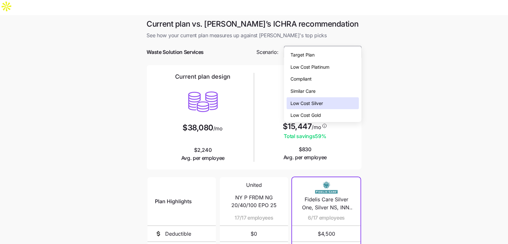
click at [319, 113] on span "Low Cost Gold" at bounding box center [305, 115] width 31 height 7
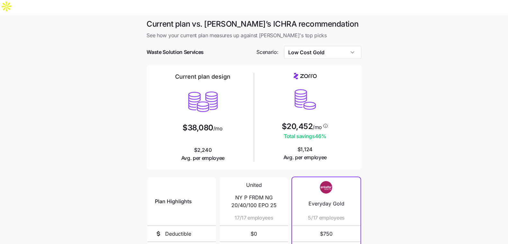
type input "Low Cost Gold"
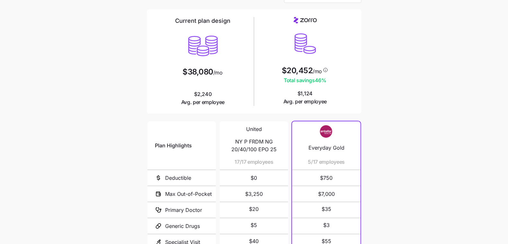
scroll to position [106, 0]
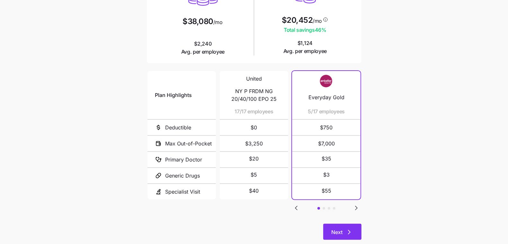
click at [333, 224] on button "Next" at bounding box center [342, 232] width 38 height 16
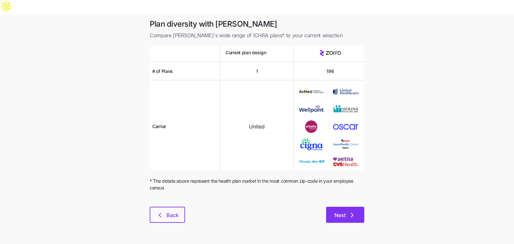
click at [351, 207] on button "Next" at bounding box center [345, 215] width 38 height 16
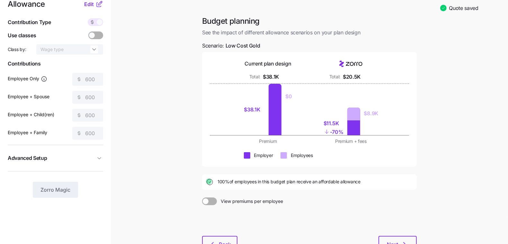
scroll to position [61, 0]
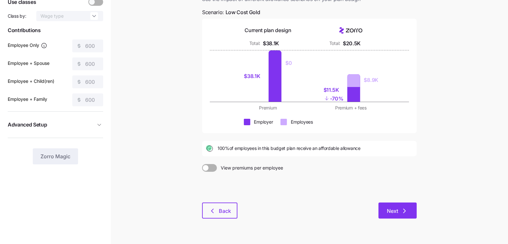
click at [407, 207] on icon "button" at bounding box center [405, 211] width 8 height 8
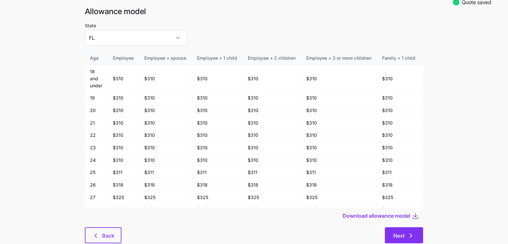
scroll to position [33, 0]
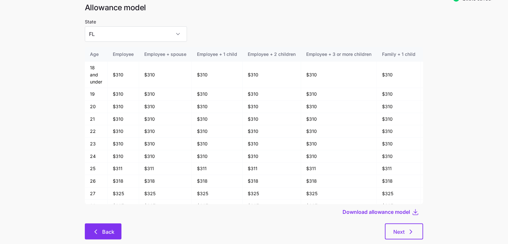
click at [112, 228] on span "Back" at bounding box center [108, 232] width 12 height 8
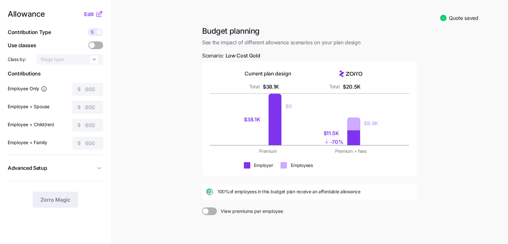
scroll to position [61, 0]
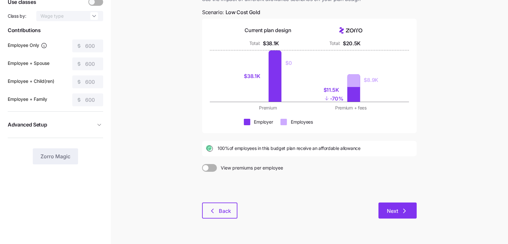
click at [414, 203] on button "Next" at bounding box center [397, 211] width 38 height 16
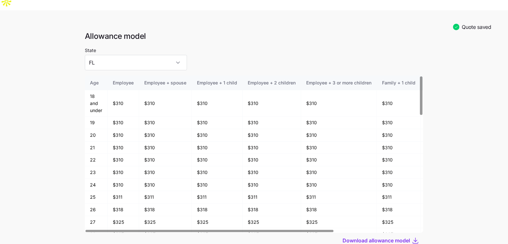
scroll to position [12, 0]
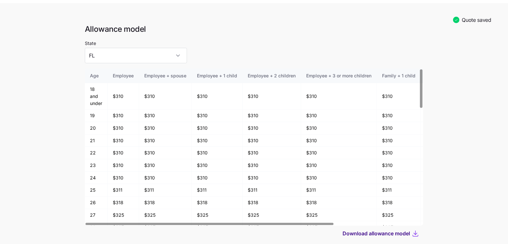
click at [356, 230] on span "Download allowance model" at bounding box center [376, 234] width 67 height 8
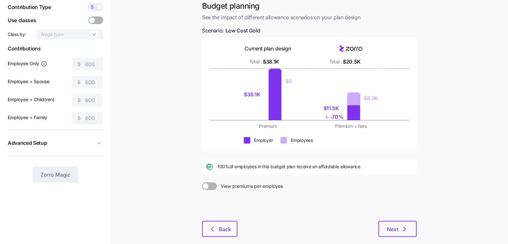
scroll to position [61, 0]
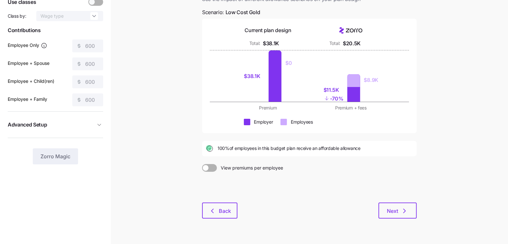
click at [217, 183] on div at bounding box center [309, 187] width 215 height 31
click at [216, 207] on icon "button" at bounding box center [213, 211] width 8 height 8
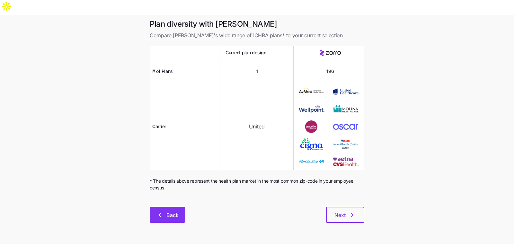
click at [157, 211] on icon "button" at bounding box center [160, 215] width 8 height 8
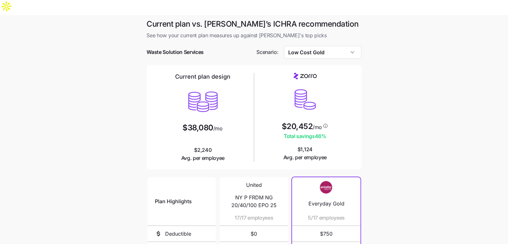
click at [363, 38] on div "Current plan vs. [PERSON_NAME]’s ICHRA recommendation See how your current plan…" at bounding box center [254, 186] width 225 height 335
click at [347, 46] on input "Low Cost Gold" at bounding box center [322, 52] width 77 height 13
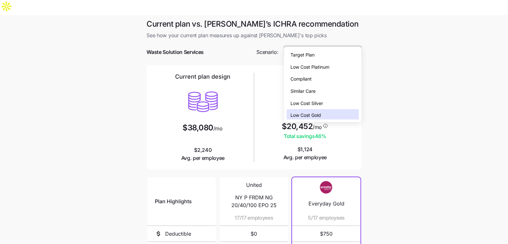
scroll to position [2, 0]
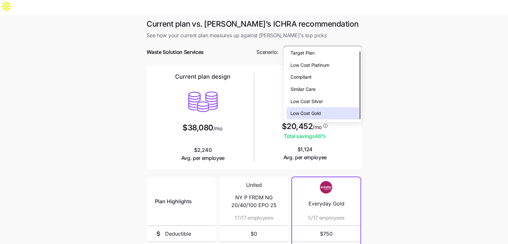
click at [323, 57] on div "Target Plan" at bounding box center [323, 53] width 72 height 12
type input "Target Plan"
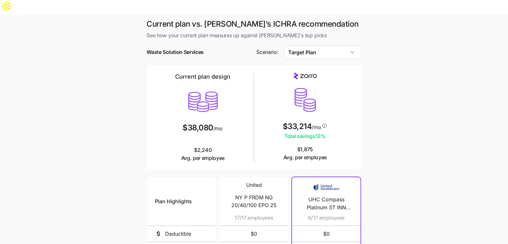
click at [321, 196] on span "UHC Compass Platinum ST INN Pediatric Dental Dep 25" at bounding box center [326, 204] width 53 height 16
copy span "UHC Compass Platinum ST INN Pediatric Dental Dep 25"
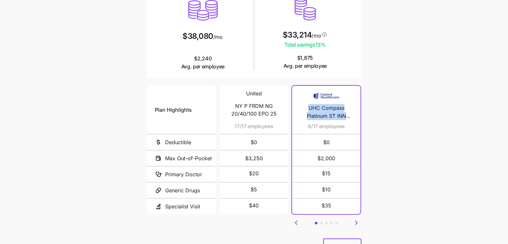
scroll to position [106, 0]
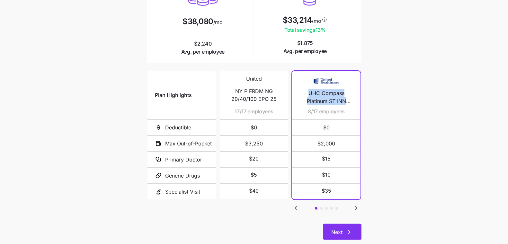
click at [345, 224] on button "Next" at bounding box center [342, 232] width 38 height 16
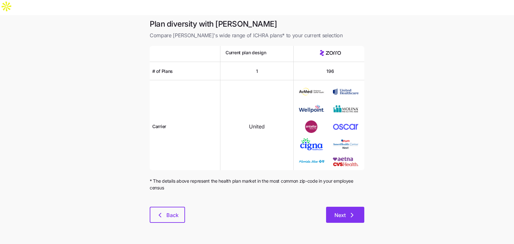
click at [353, 211] on icon "button" at bounding box center [352, 215] width 8 height 8
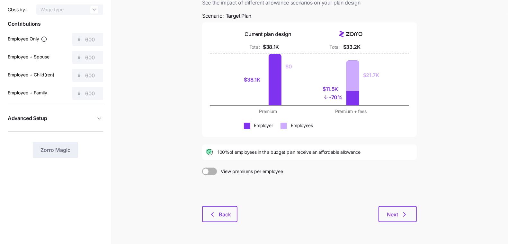
scroll to position [71, 0]
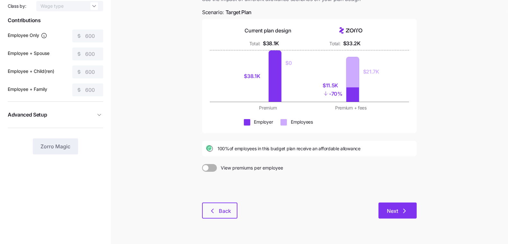
click at [394, 207] on span "Next" at bounding box center [392, 211] width 11 height 8
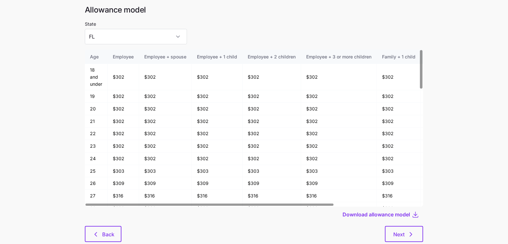
scroll to position [34, 0]
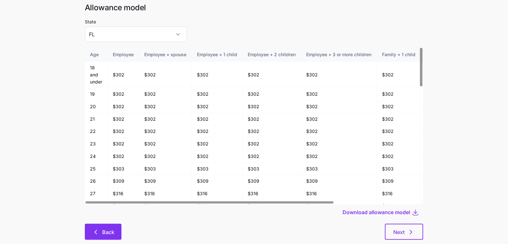
click at [109, 228] on span "Back" at bounding box center [108, 232] width 12 height 8
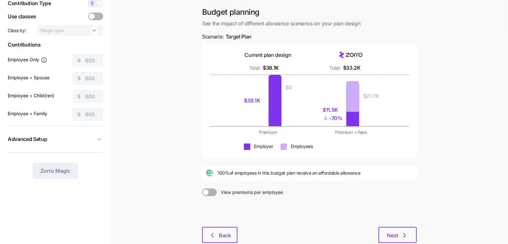
scroll to position [47, 0]
click at [401, 232] on icon "button" at bounding box center [405, 236] width 8 height 8
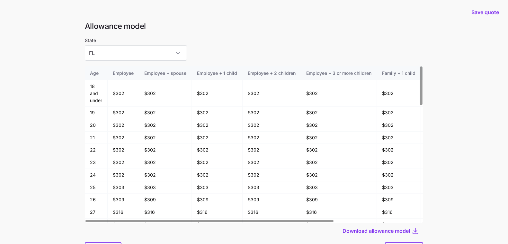
scroll to position [34, 0]
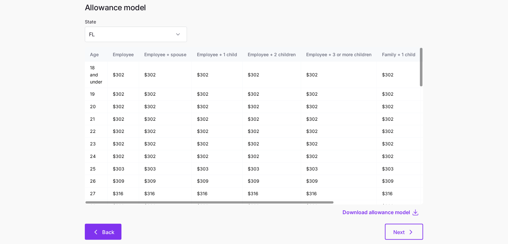
click at [89, 224] on button "Back" at bounding box center [103, 232] width 37 height 16
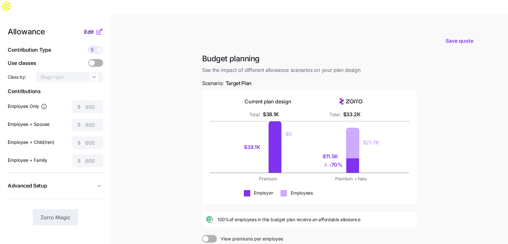
click at [89, 28] on span "Edit" at bounding box center [89, 32] width 10 height 8
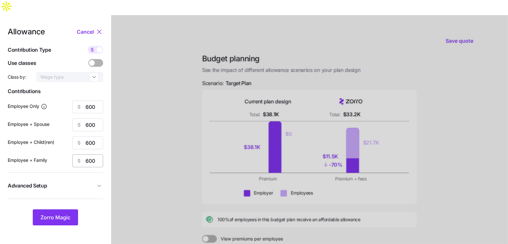
scroll to position [14, 0]
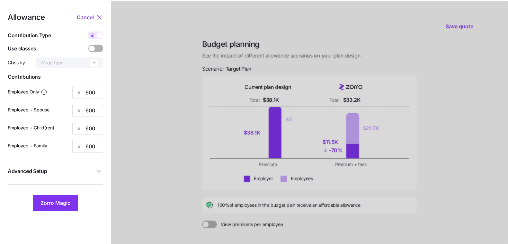
click at [93, 164] on button "Advanced Setup" at bounding box center [55, 172] width 95 height 16
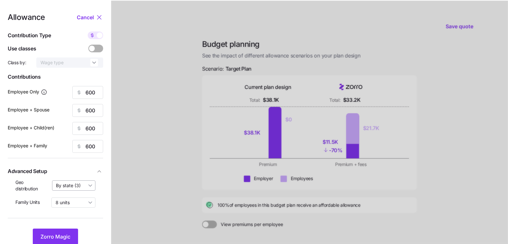
click at [69, 181] on input "By state (3)" at bounding box center [74, 186] width 44 height 10
click at [73, 189] on div "off" at bounding box center [74, 186] width 38 height 11
type input "off"
click at [53, 233] on span "Zorro Magic" at bounding box center [55, 237] width 30 height 8
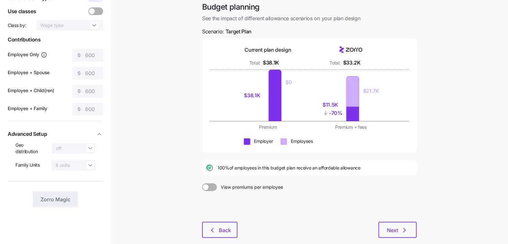
scroll to position [71, 0]
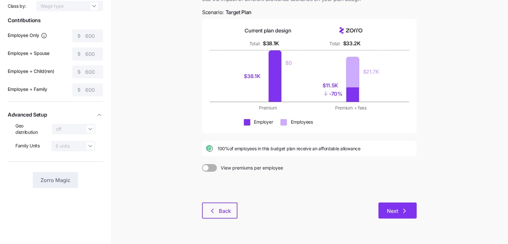
click at [390, 207] on span "Next" at bounding box center [392, 211] width 11 height 8
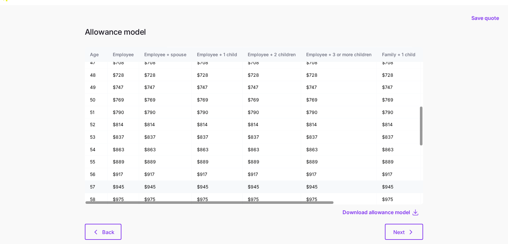
scroll to position [464, 0]
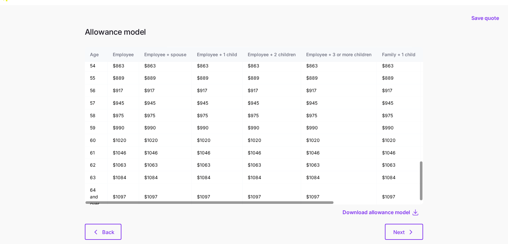
click at [138, 224] on div "Next" at bounding box center [272, 232] width 302 height 16
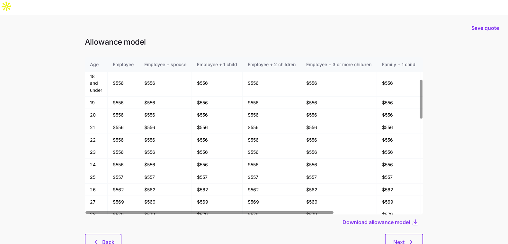
scroll to position [0, 0]
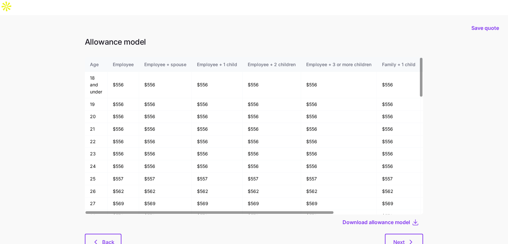
click at [144, 234] on div "Next" at bounding box center [272, 242] width 302 height 16
click at [94, 238] on icon "button" at bounding box center [96, 242] width 8 height 8
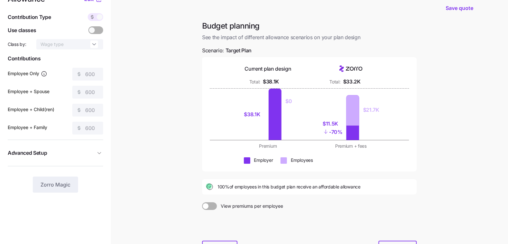
scroll to position [71, 0]
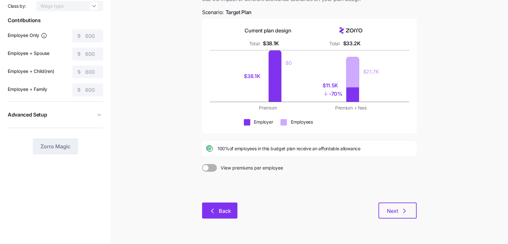
click at [216, 203] on button "Back" at bounding box center [219, 211] width 35 height 16
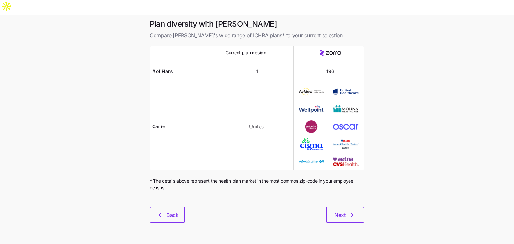
click at [189, 191] on div "Plan diversity with Zorro Compare [PERSON_NAME]'s wide range of ICHRA plans* to…" at bounding box center [257, 125] width 225 height 212
click at [164, 211] on span "Back" at bounding box center [167, 215] width 19 height 8
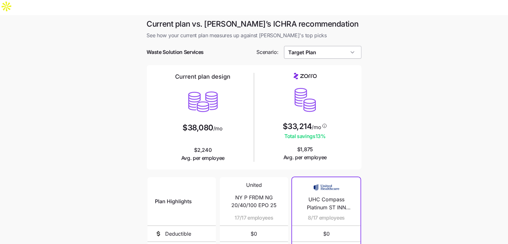
click at [321, 46] on input "Target Plan" at bounding box center [322, 52] width 77 height 13
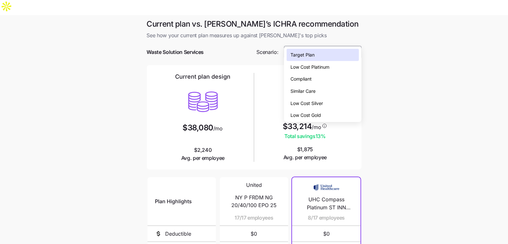
click at [328, 101] on div "Low Cost Silver" at bounding box center [323, 103] width 72 height 12
type input "Low Cost Silver"
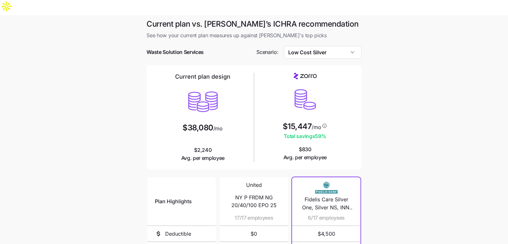
click at [395, 116] on main "Current plan vs. [PERSON_NAME]’s ICHRA recommendation See how your current plan…" at bounding box center [254, 190] width 508 height 351
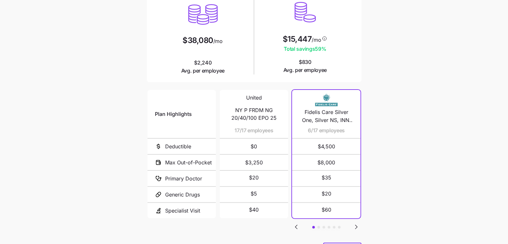
scroll to position [106, 0]
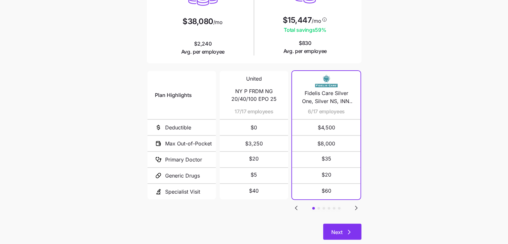
click at [340, 228] on span "Next" at bounding box center [337, 232] width 11 height 8
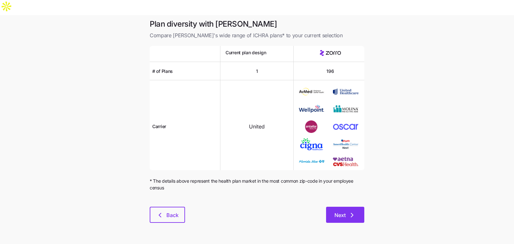
click at [349, 211] on icon "button" at bounding box center [352, 215] width 8 height 8
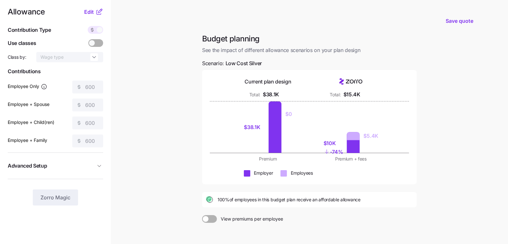
scroll to position [71, 0]
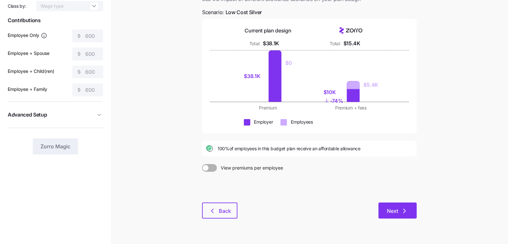
click at [394, 203] on button "Next" at bounding box center [397, 211] width 38 height 16
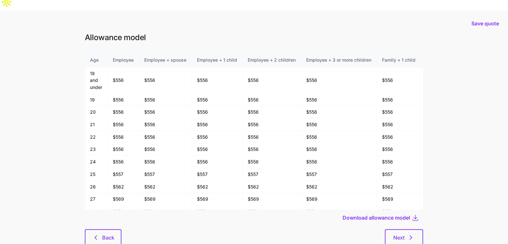
scroll to position [10, 0]
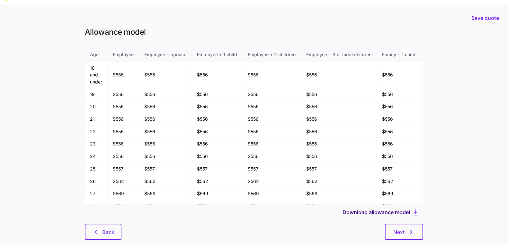
click at [398, 209] on span "Download allowance model" at bounding box center [376, 213] width 67 height 8
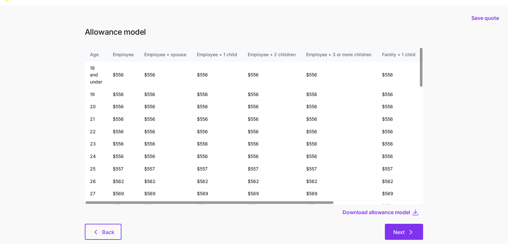
click at [400, 228] on span "Next" at bounding box center [398, 232] width 11 height 8
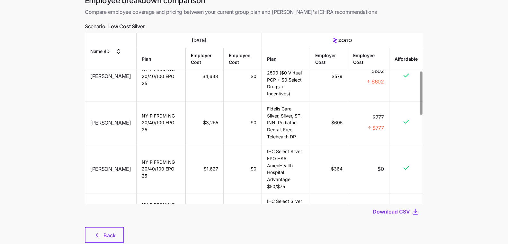
scroll to position [52, 0]
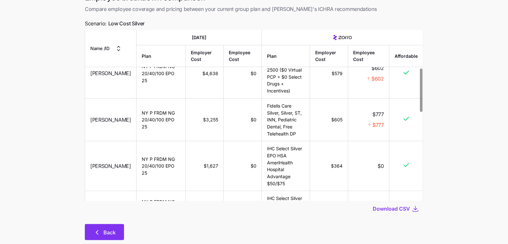
click at [110, 224] on button "Back" at bounding box center [104, 232] width 39 height 16
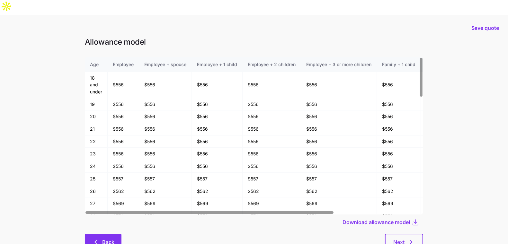
click at [98, 238] on icon "button" at bounding box center [96, 242] width 8 height 8
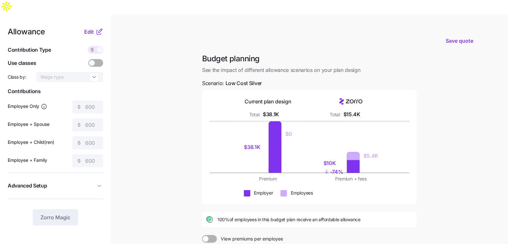
click at [99, 47] on span at bounding box center [100, 50] width 6 height 6
click at [87, 28] on div "Edit" at bounding box center [93, 32] width 19 height 8
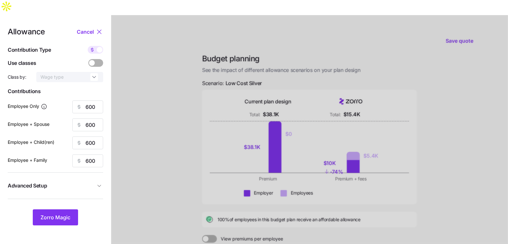
click at [70, 178] on button "Advanced Setup" at bounding box center [55, 186] width 95 height 16
click at [69, 195] on input "off" at bounding box center [74, 200] width 44 height 10
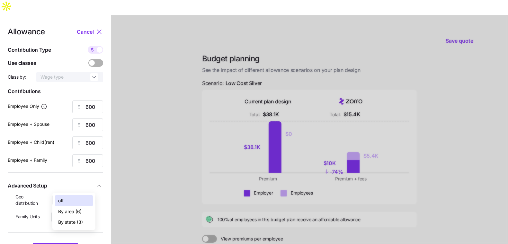
drag, startPoint x: 71, startPoint y: 220, endPoint x: 70, endPoint y: 227, distance: 6.2
click at [71, 221] on span "By state (3)" at bounding box center [70, 222] width 25 height 7
type input "By state (3)"
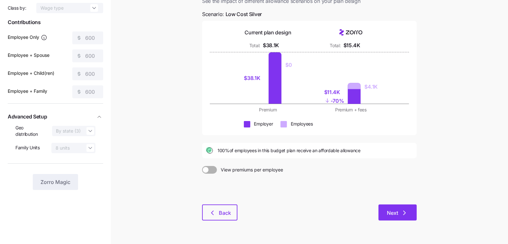
click at [391, 209] on span "Next" at bounding box center [392, 213] width 11 height 8
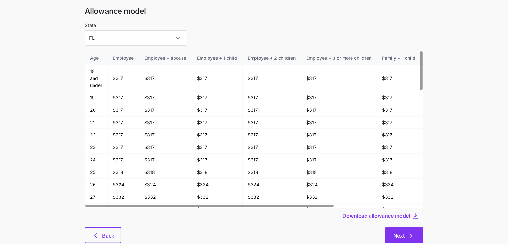
scroll to position [34, 0]
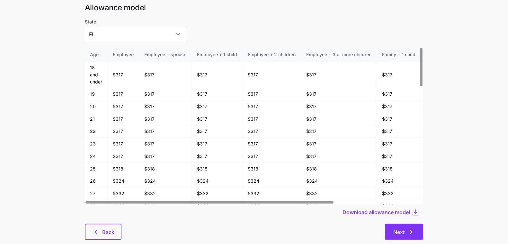
click at [403, 224] on button "Next" at bounding box center [404, 232] width 38 height 16
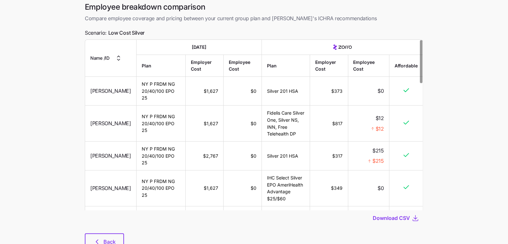
scroll to position [52, 0]
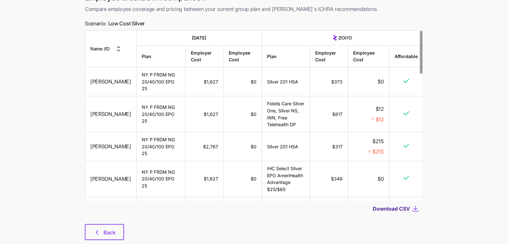
click at [380, 205] on span "Download CSV" at bounding box center [391, 209] width 37 height 8
